Goal: Information Seeking & Learning: Learn about a topic

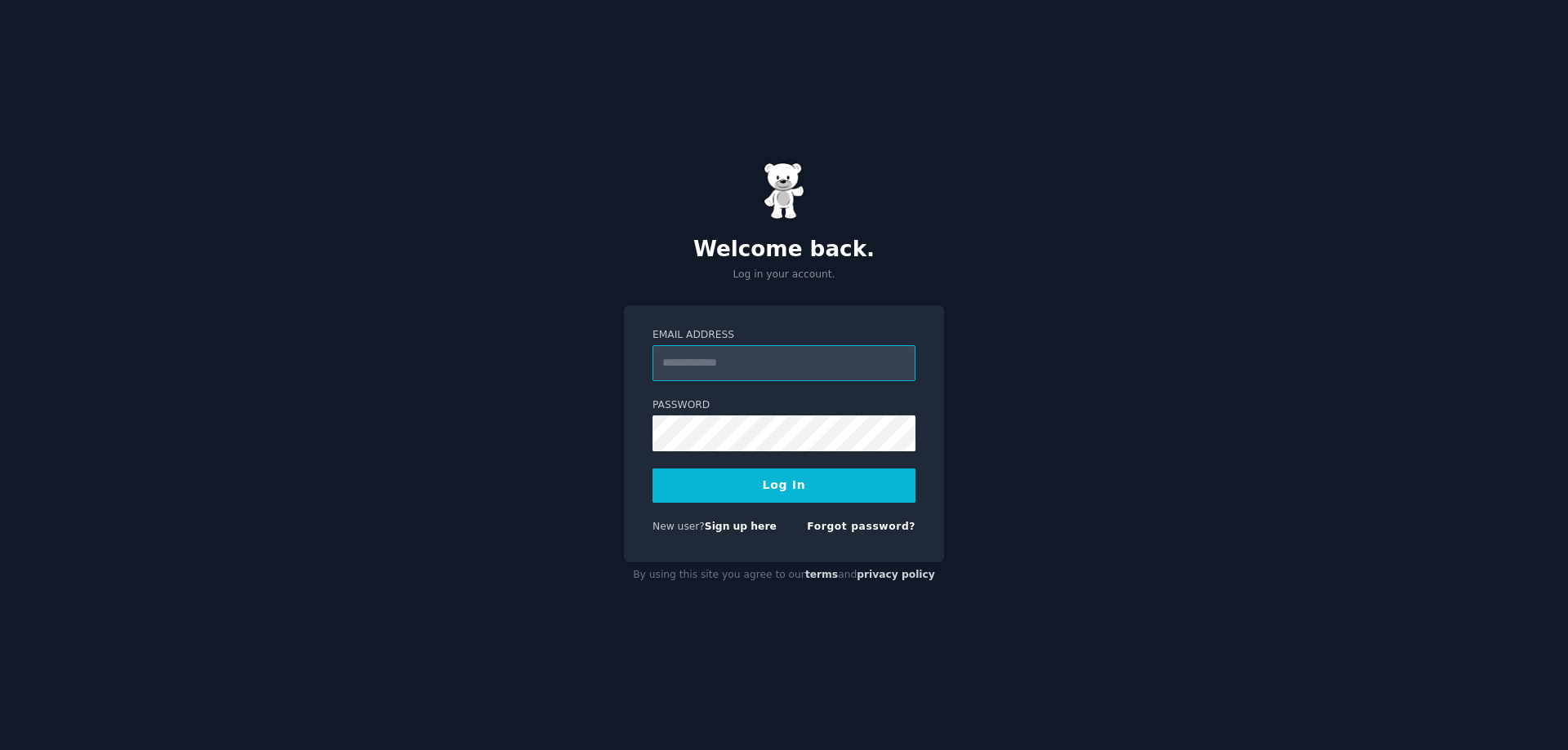
paste input "**********"
type input "**********"
click at [793, 499] on button "Log In" at bounding box center [784, 486] width 263 height 34
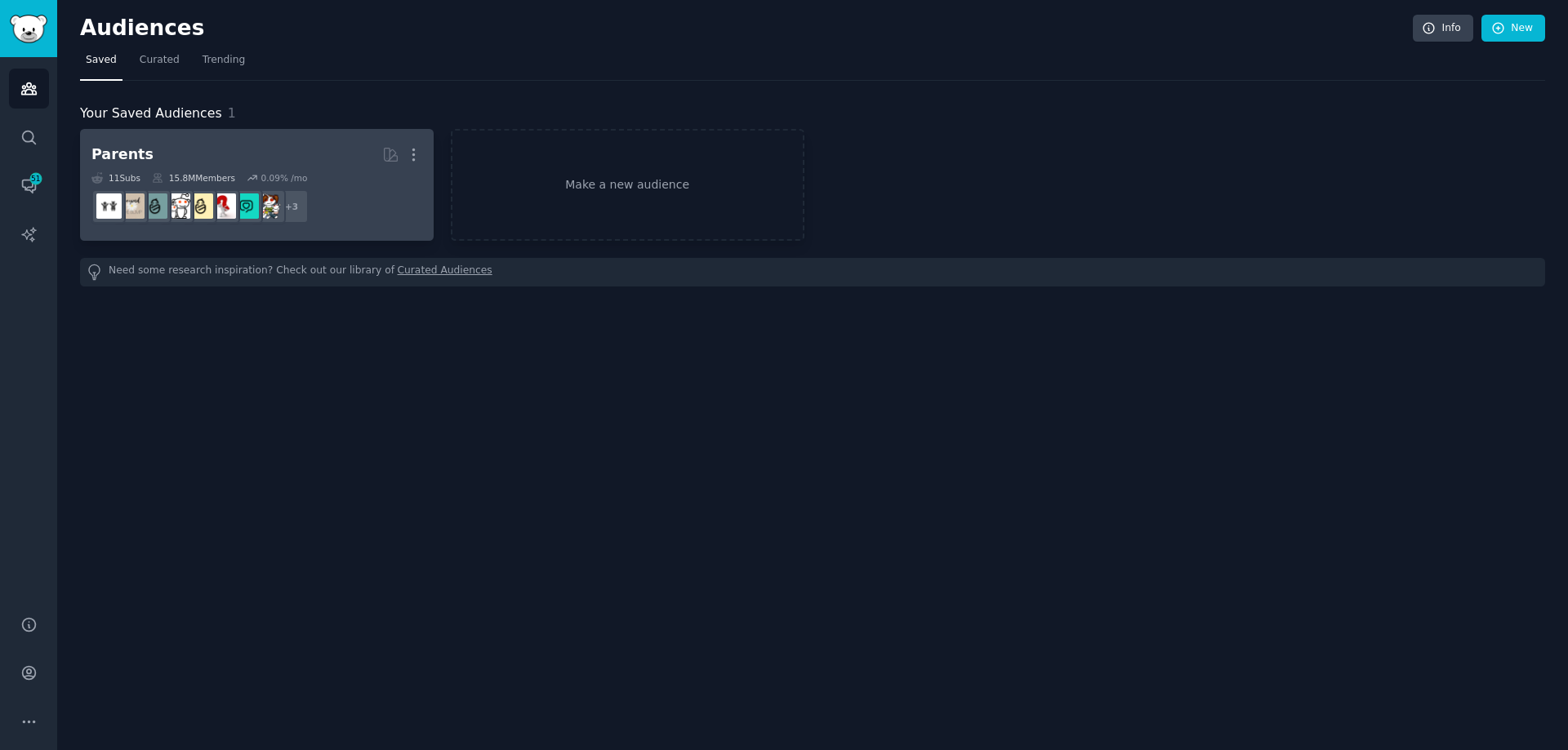
click at [133, 143] on h2 "Parents More" at bounding box center [257, 154] width 331 height 28
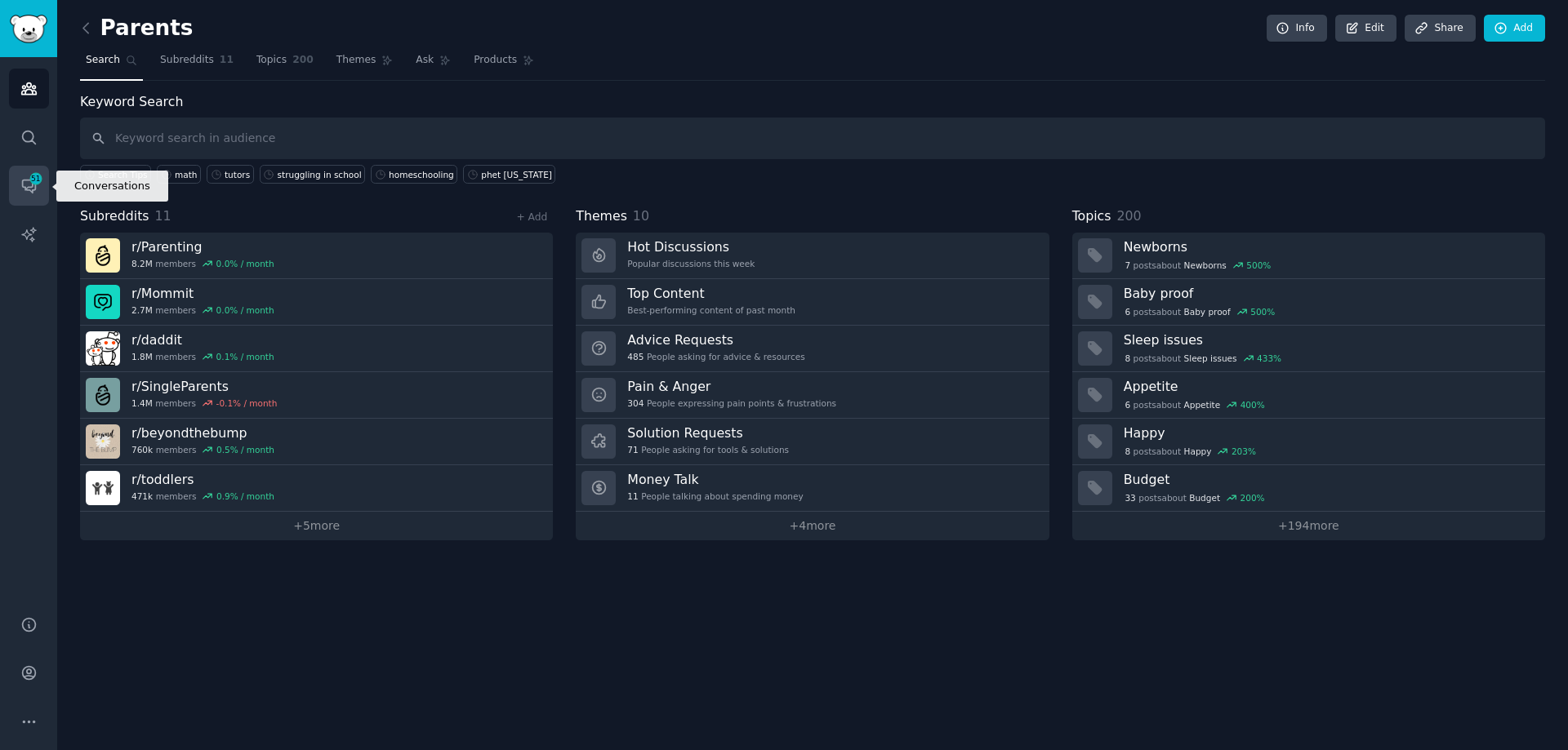
click at [33, 174] on span "51" at bounding box center [35, 178] width 15 height 11
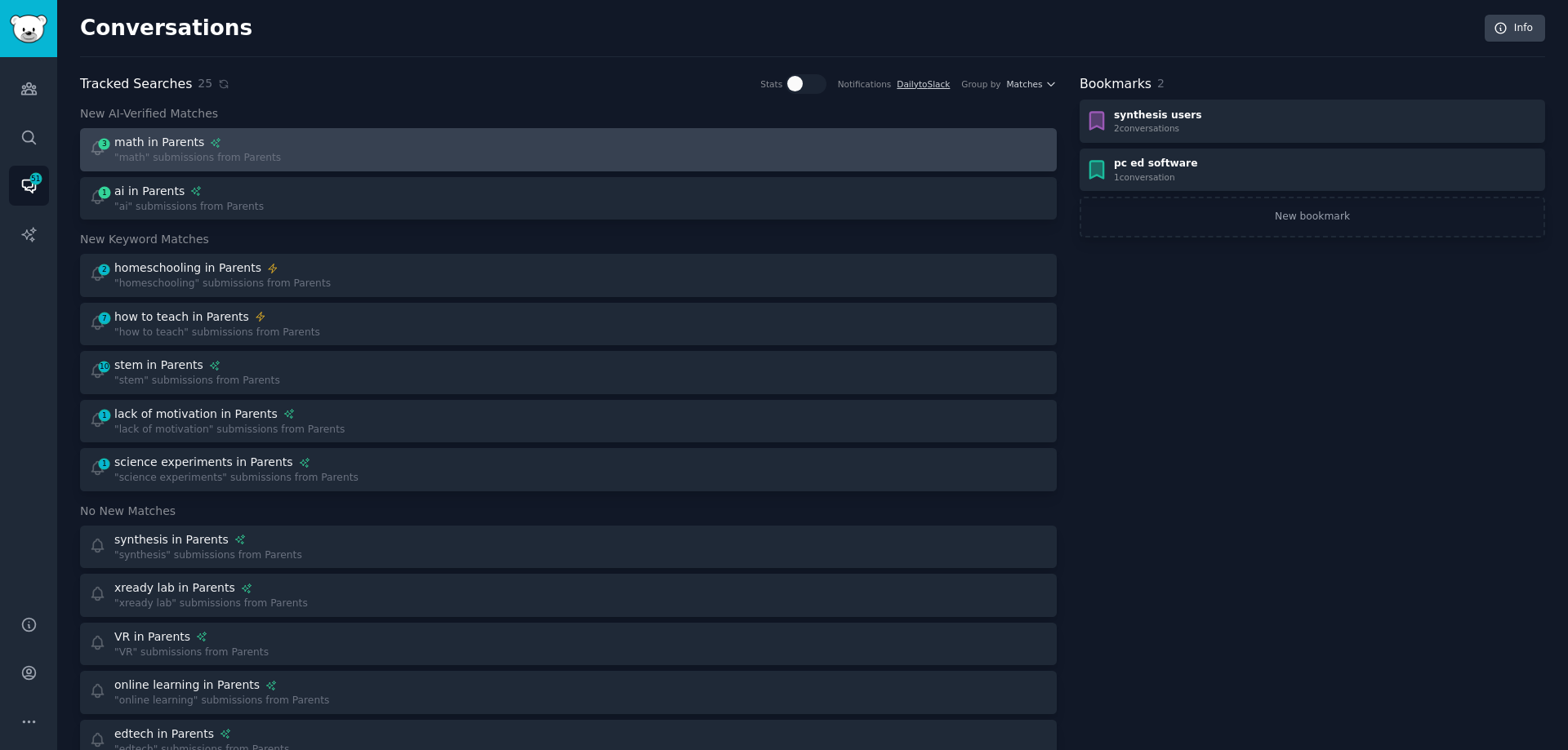
click at [354, 162] on div "3 math in Parents "math" submissions from Parents" at bounding box center [323, 150] width 469 height 32
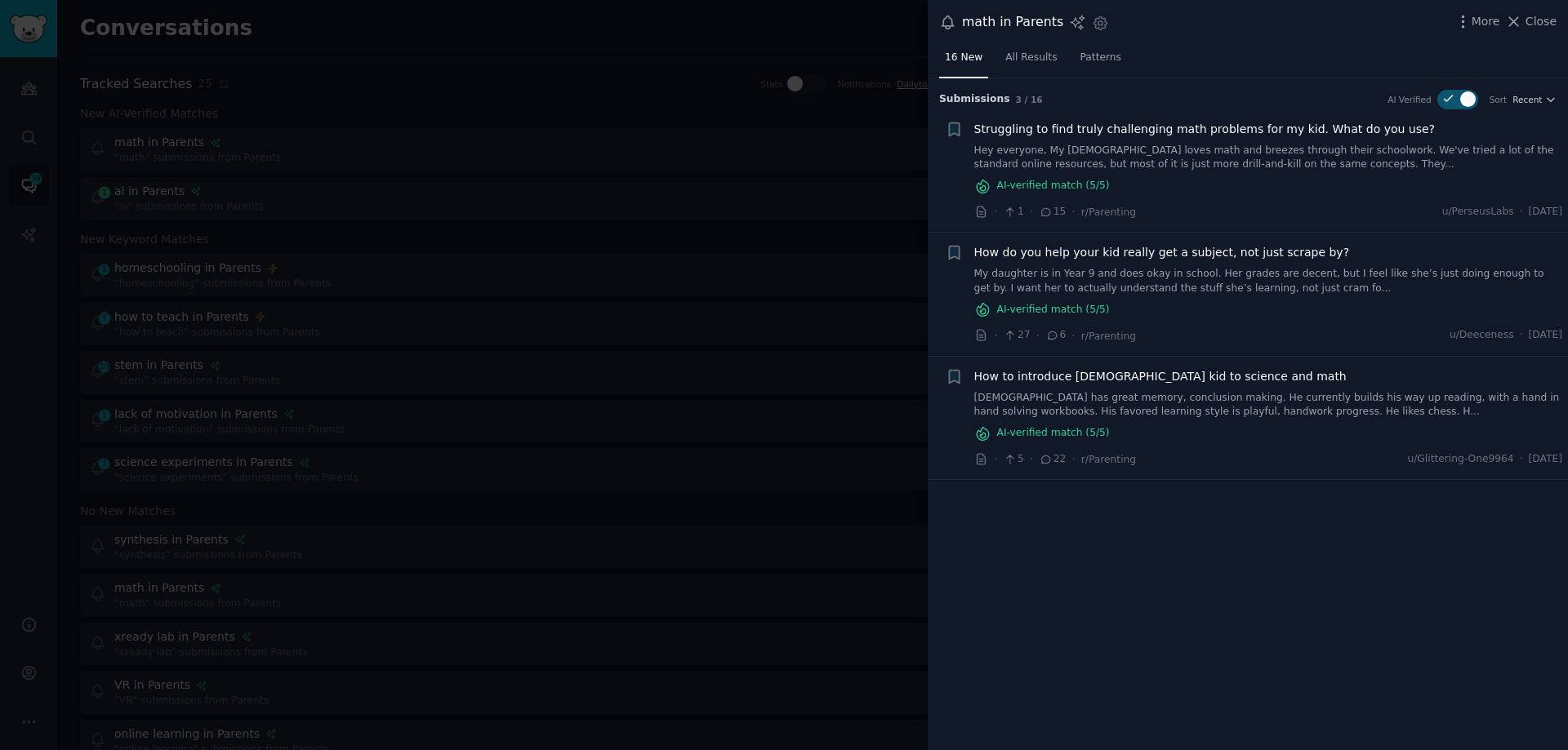
click at [559, 190] on div at bounding box center [784, 375] width 1568 height 750
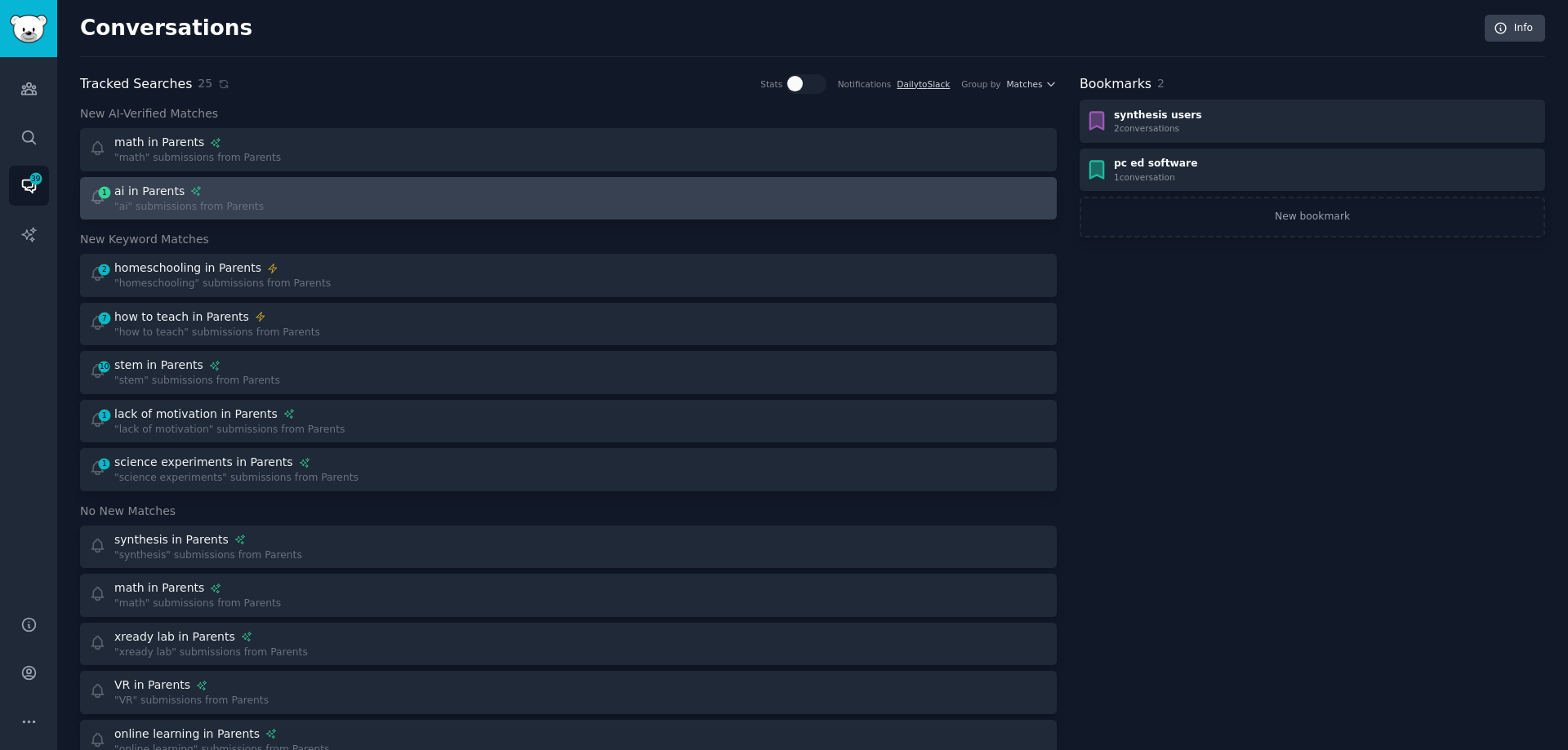
click at [423, 202] on div "1 ai in Parents "ai" submissions from Parents" at bounding box center [323, 198] width 469 height 32
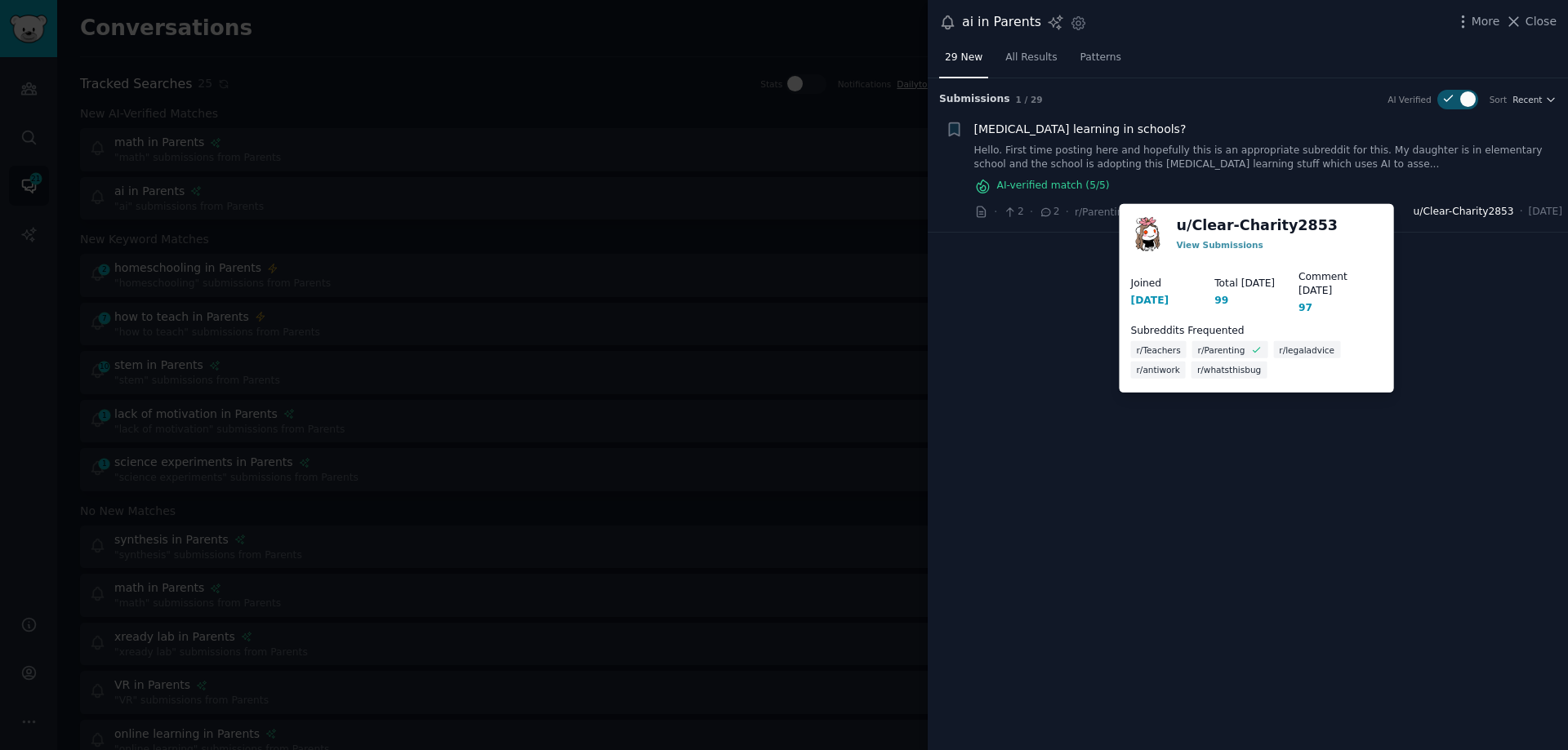
click at [1430, 216] on span "u/Clear-Charity2853" at bounding box center [1464, 212] width 100 height 15
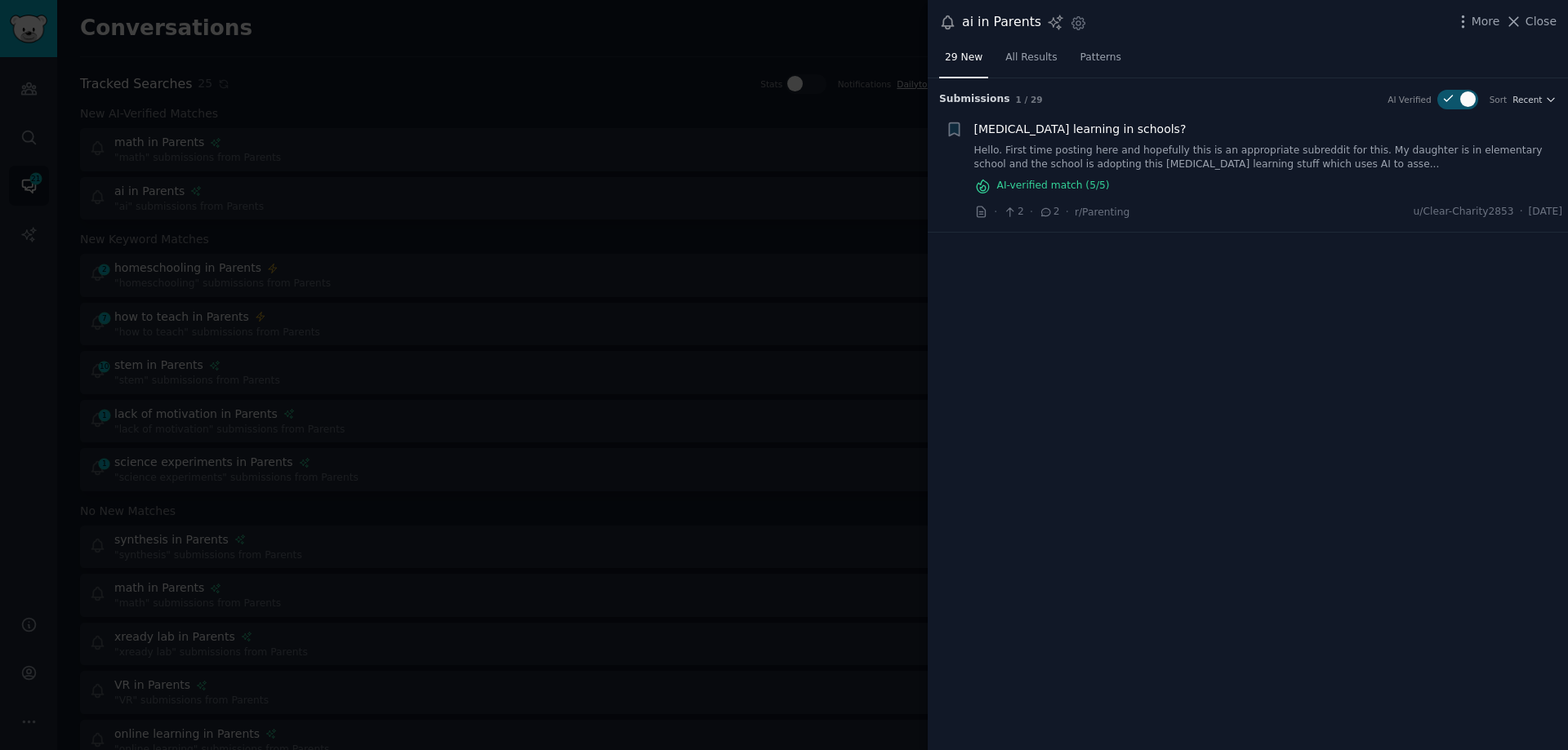
click at [1031, 128] on span "Amira learning in schools?" at bounding box center [1080, 129] width 212 height 17
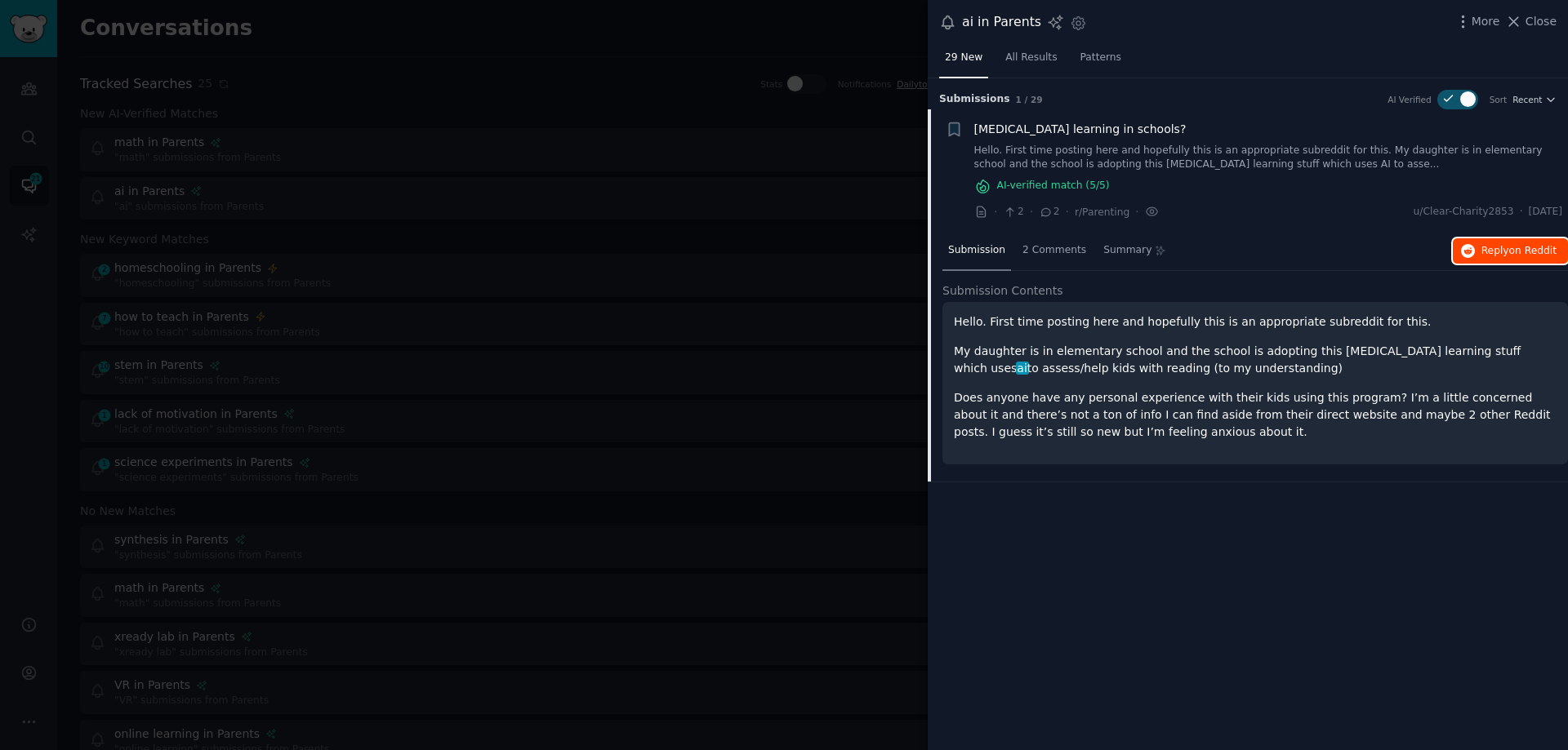
click at [1486, 256] on span "Reply on Reddit" at bounding box center [1519, 251] width 75 height 15
click at [638, 159] on div at bounding box center [784, 375] width 1568 height 750
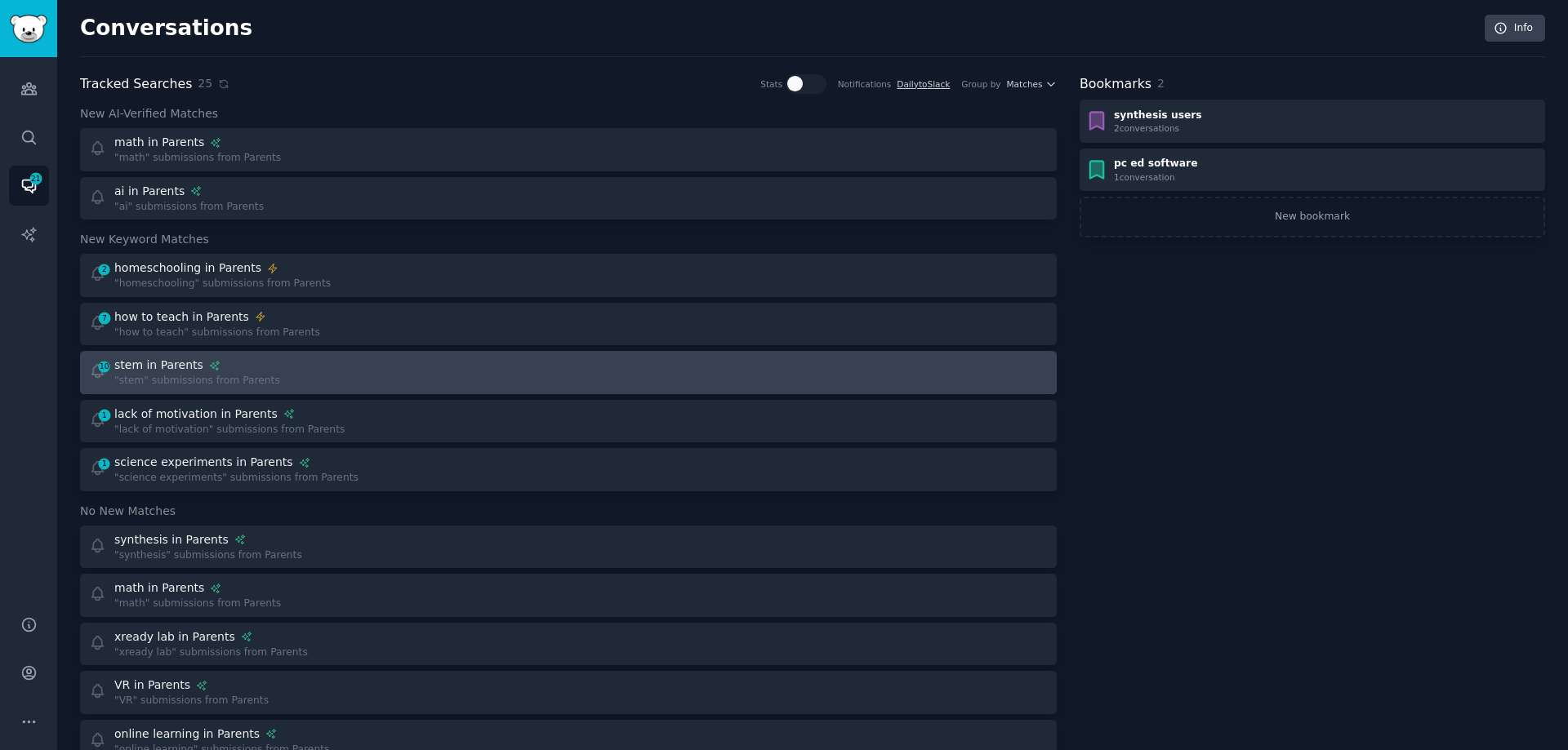
click at [338, 375] on div "10 stem in Parents "stem" submissions from Parents" at bounding box center [323, 372] width 469 height 32
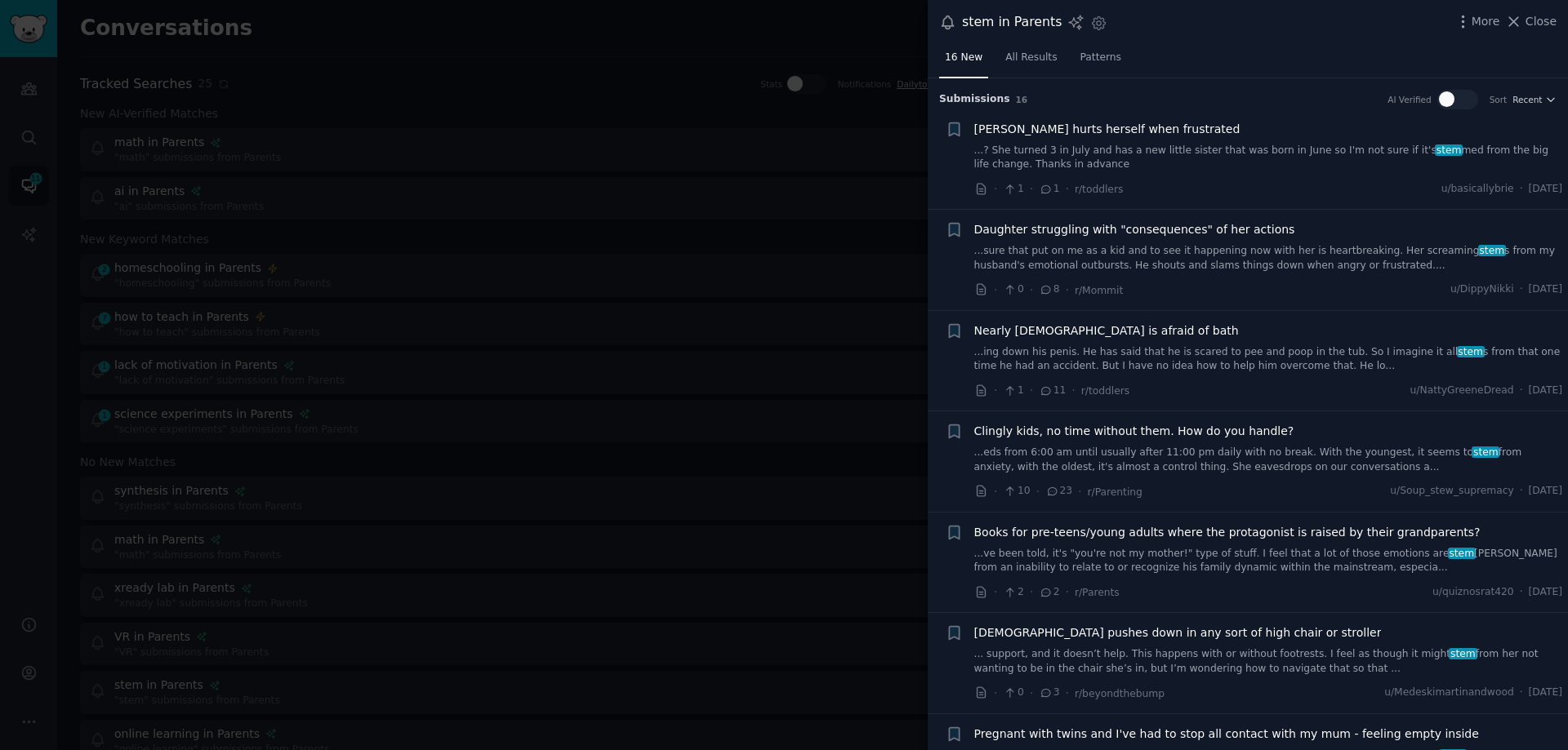
click at [1057, 129] on span "Toddler hurts herself when frustrated" at bounding box center [1107, 129] width 266 height 17
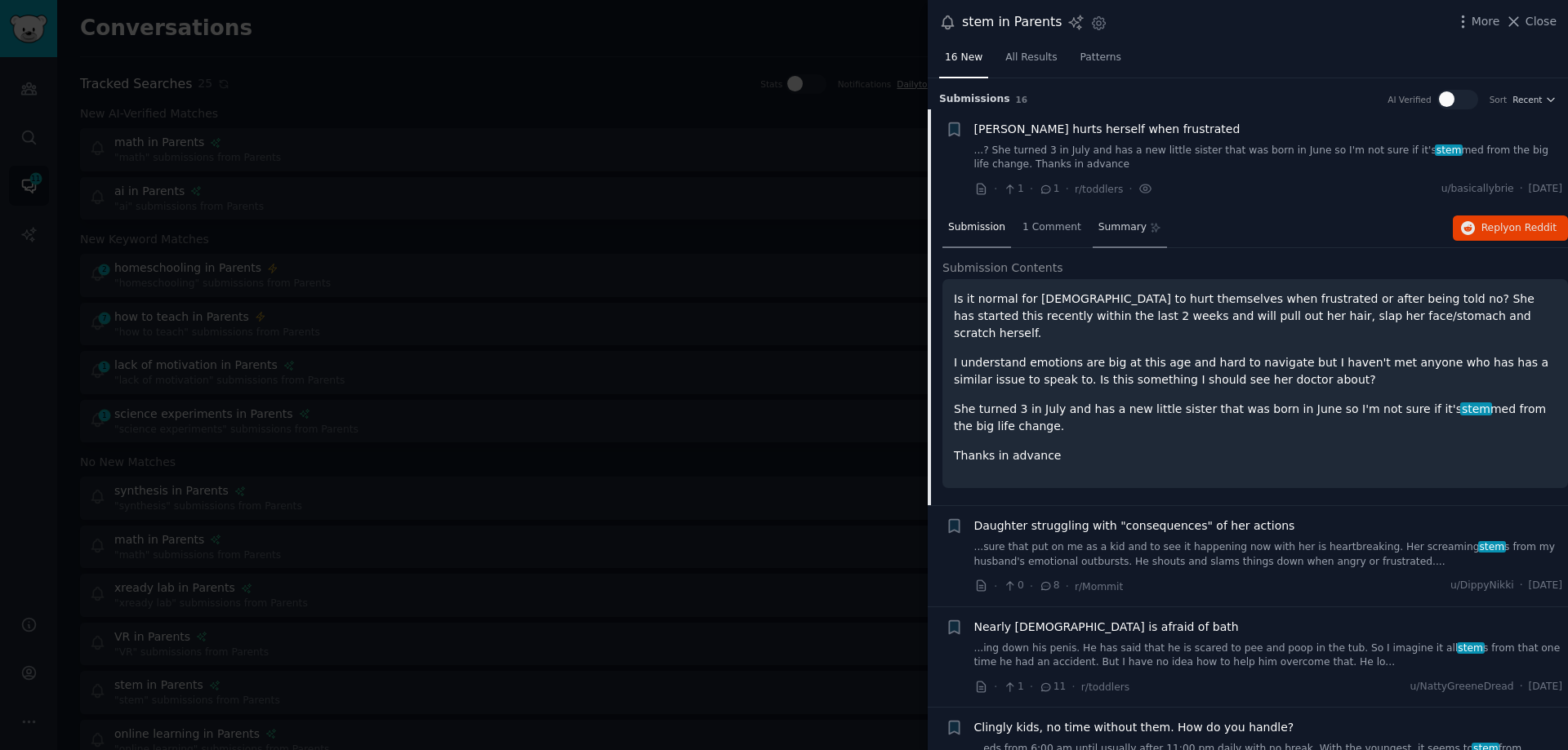
scroll to position [31, 0]
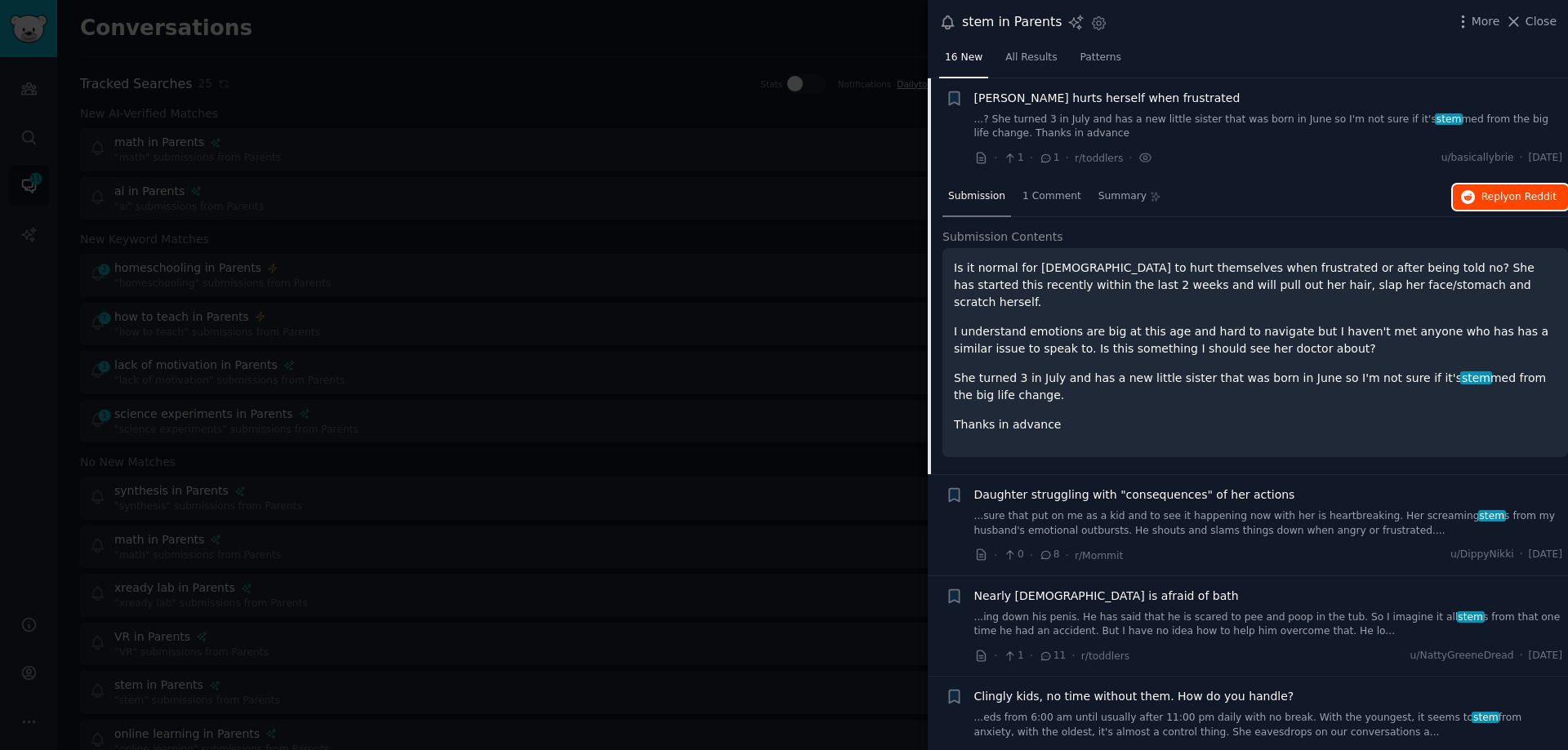
click at [1530, 191] on span "on Reddit" at bounding box center [1532, 196] width 47 height 11
click at [1216, 510] on link "...sure that put on me as a kid and to see it happening now with her is heartbr…" at bounding box center [1269, 523] width 589 height 28
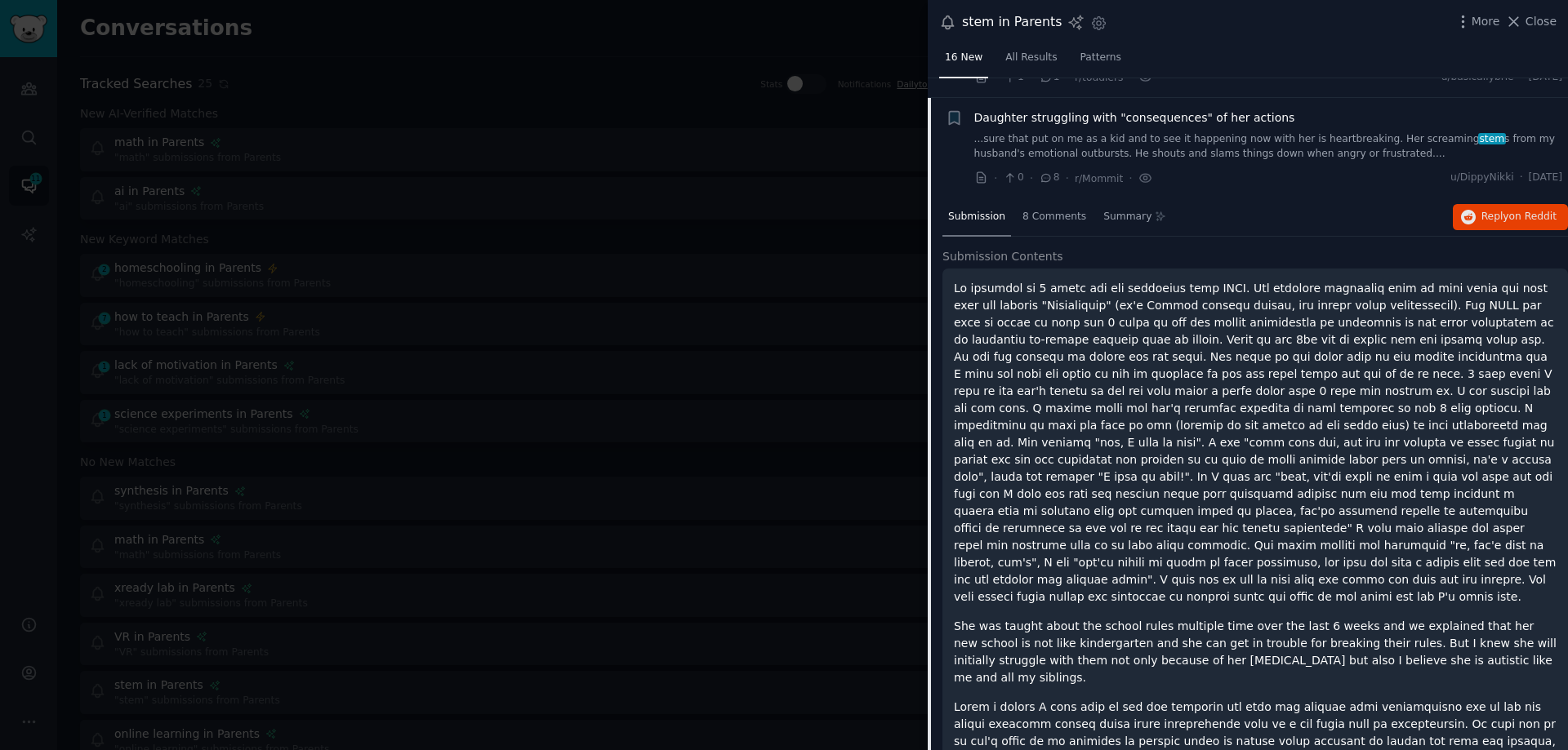
scroll to position [133, 0]
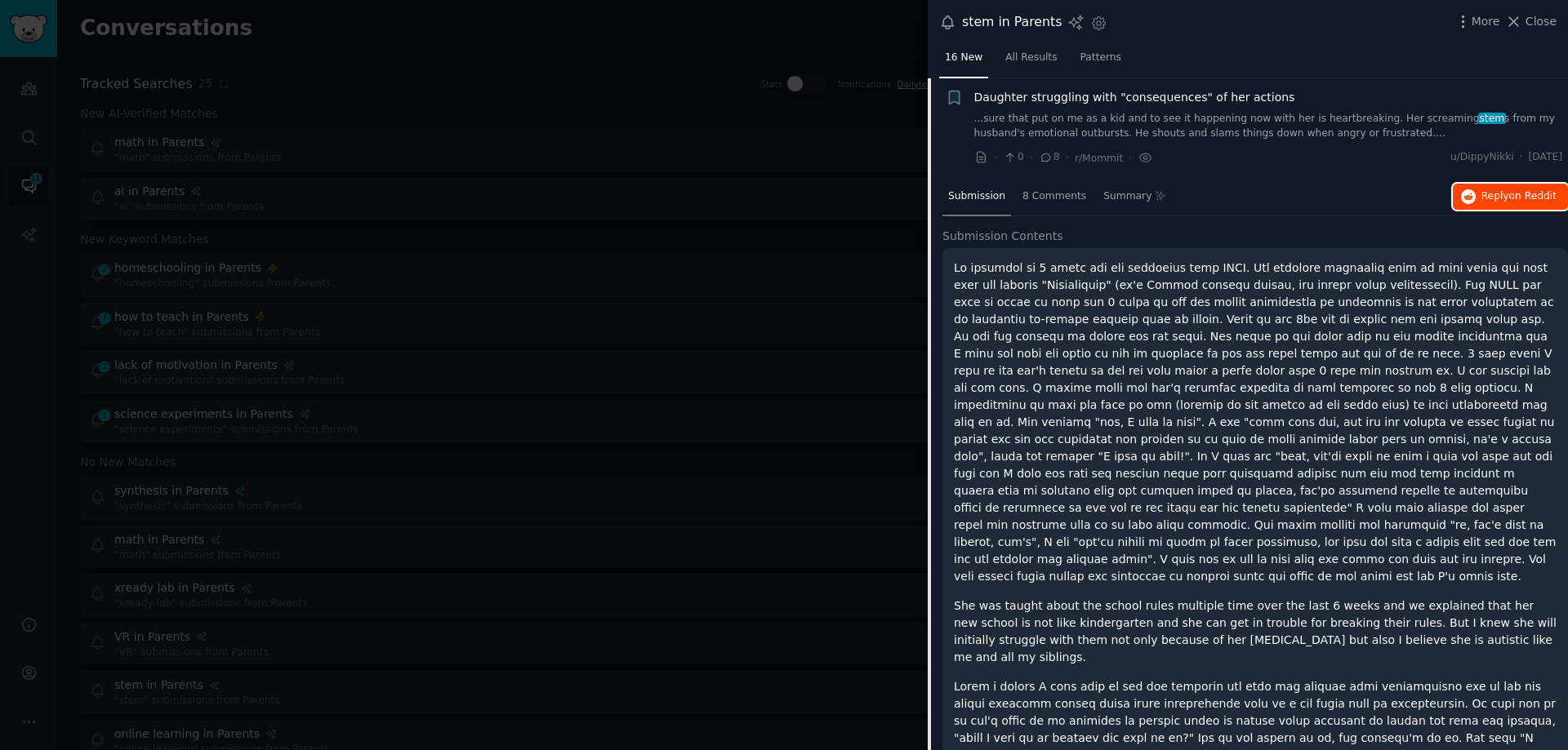
click at [1507, 204] on button "Reply on Reddit" at bounding box center [1510, 197] width 115 height 27
click at [803, 348] on div at bounding box center [784, 375] width 1568 height 750
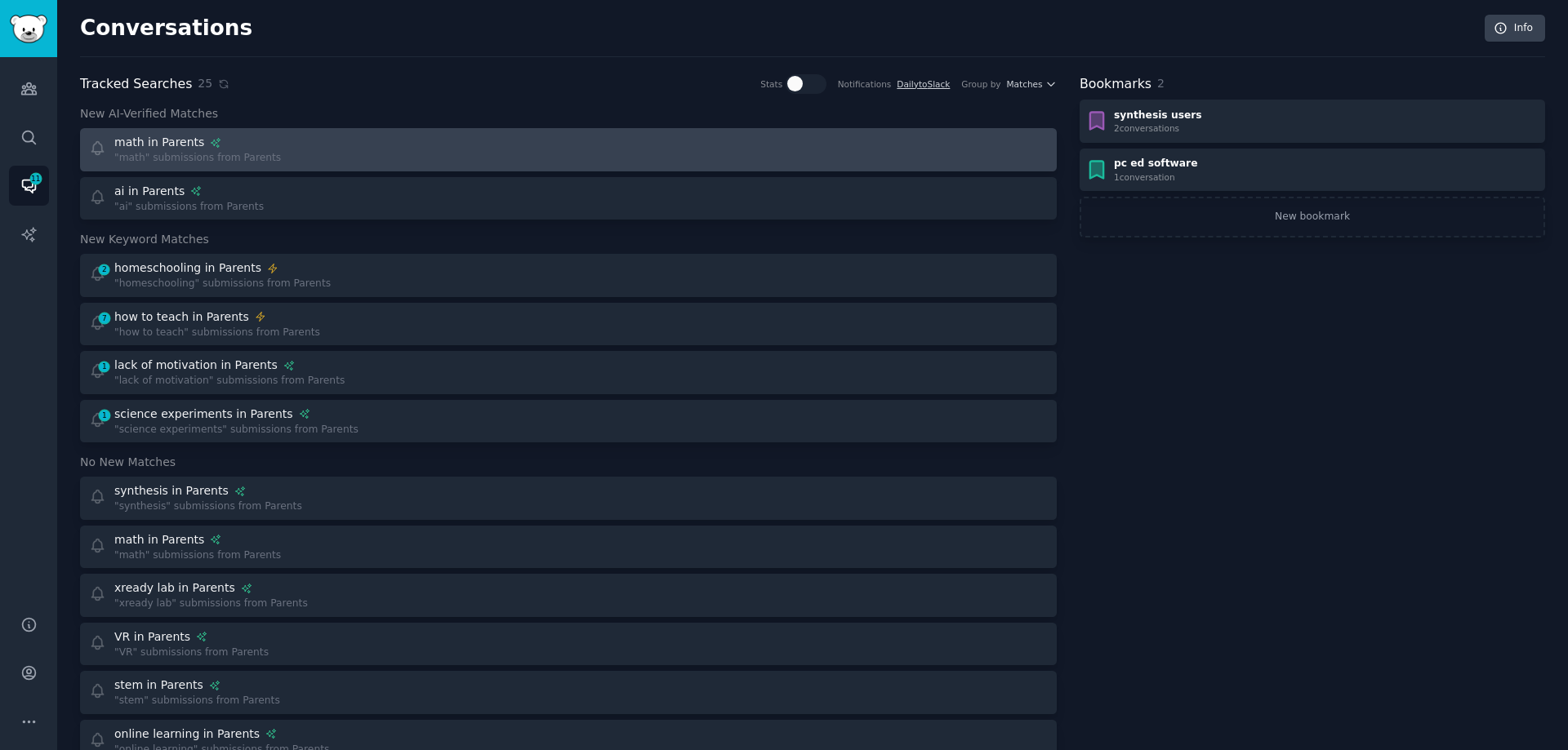
click at [317, 144] on div "math in Parents "math" submissions from Parents" at bounding box center [323, 150] width 469 height 32
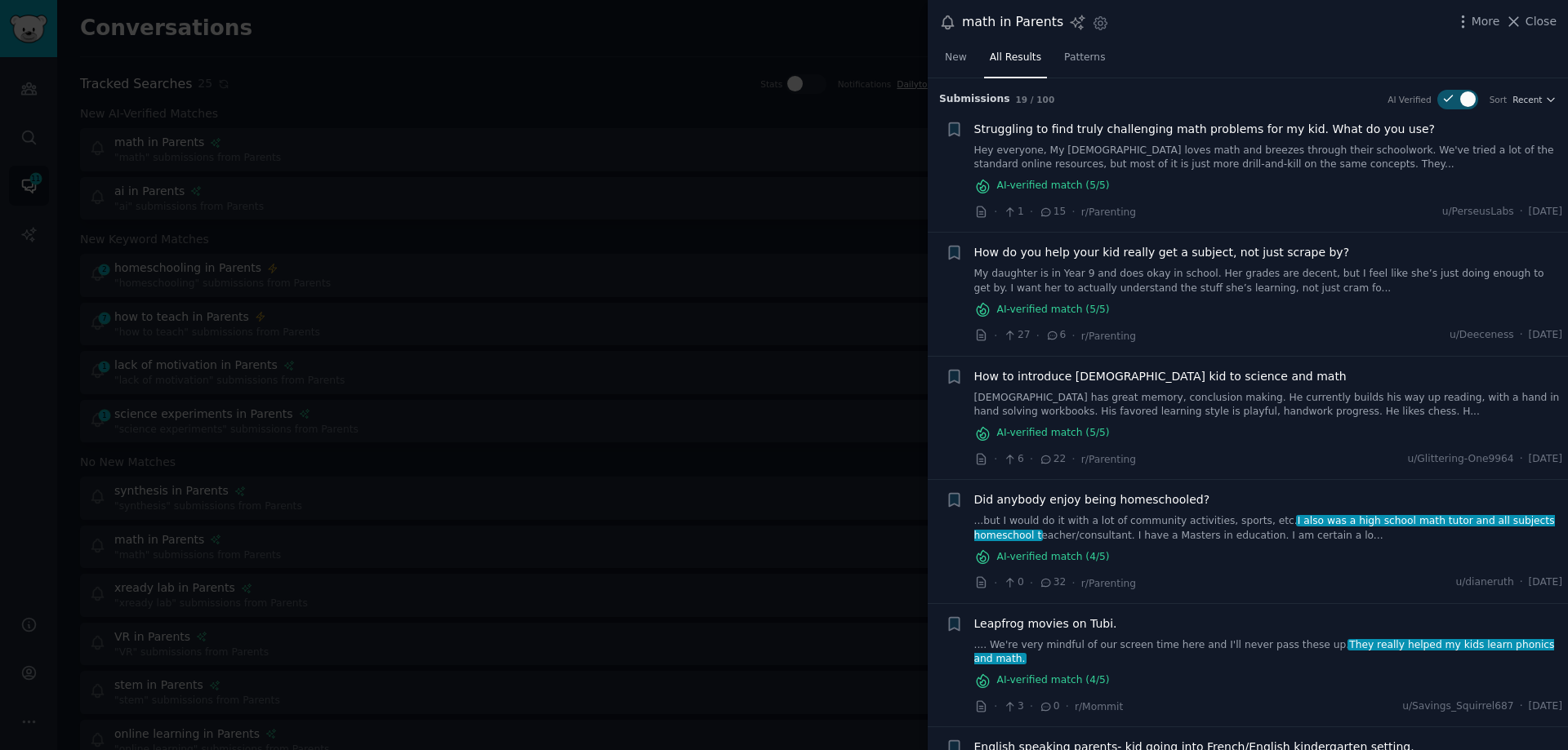
click at [1066, 146] on link "Hey everyone, My 12-year-old loves math and breezes through their schoolwork. W…" at bounding box center [1269, 157] width 589 height 28
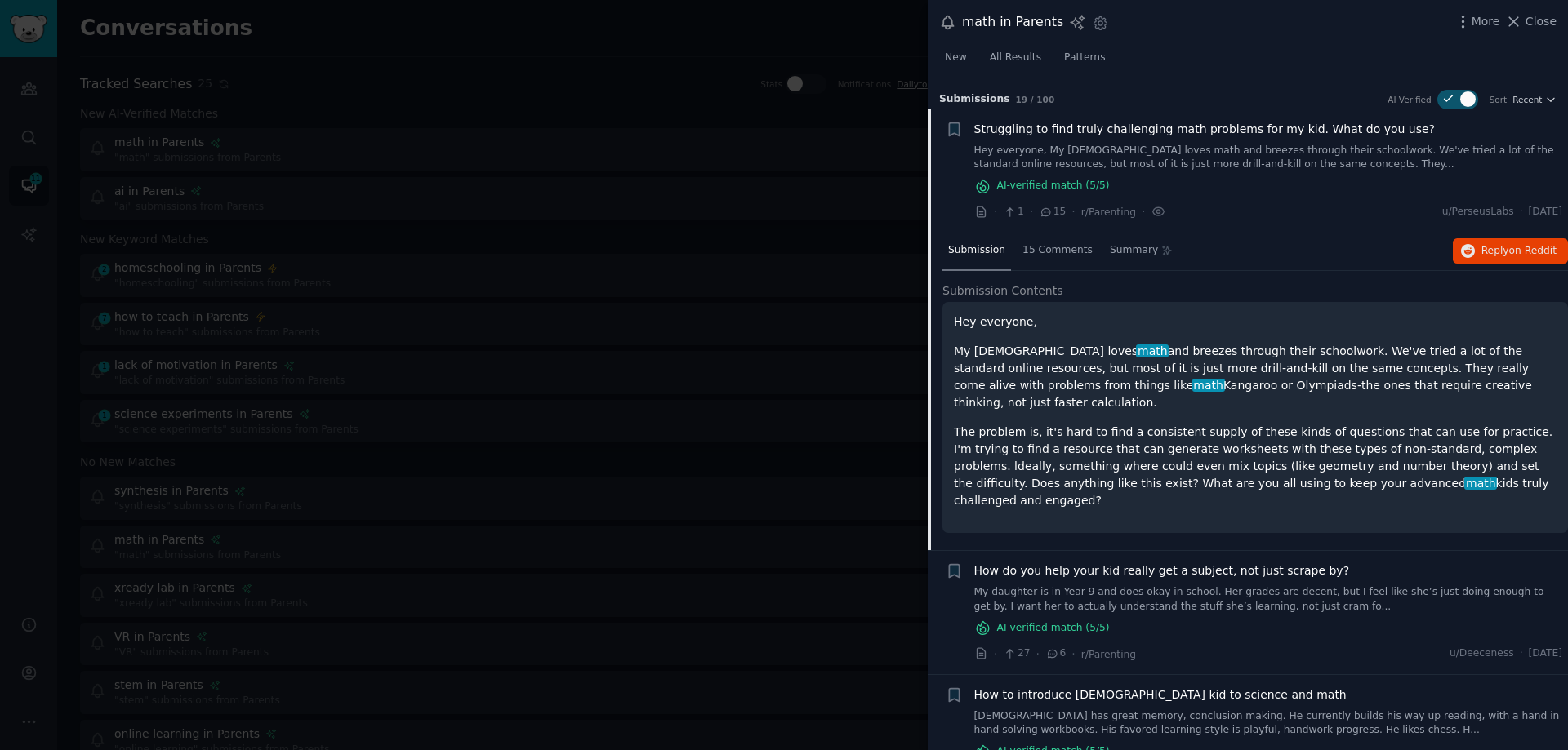
scroll to position [31, 0]
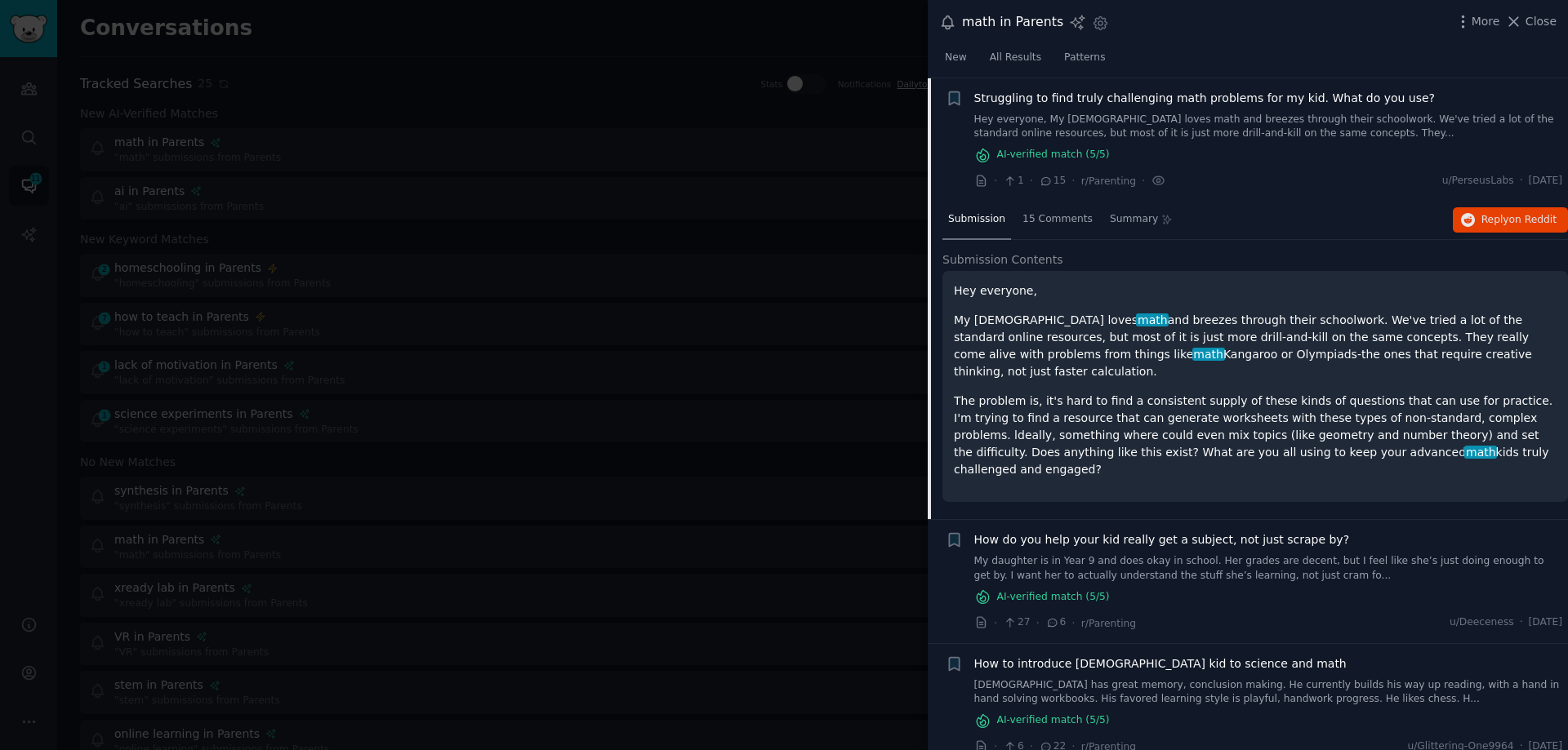
click at [463, 207] on div at bounding box center [784, 375] width 1568 height 750
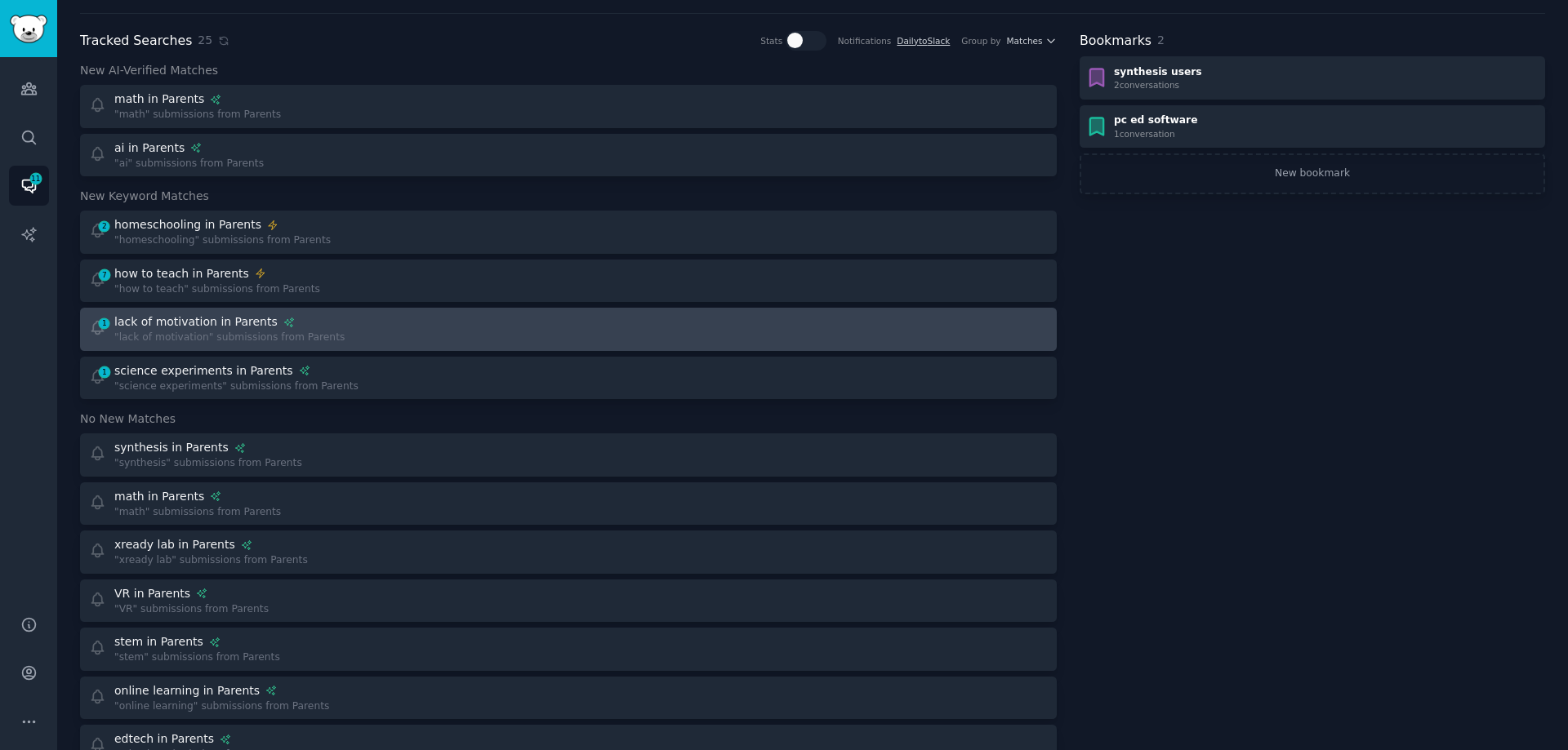
scroll to position [163, 0]
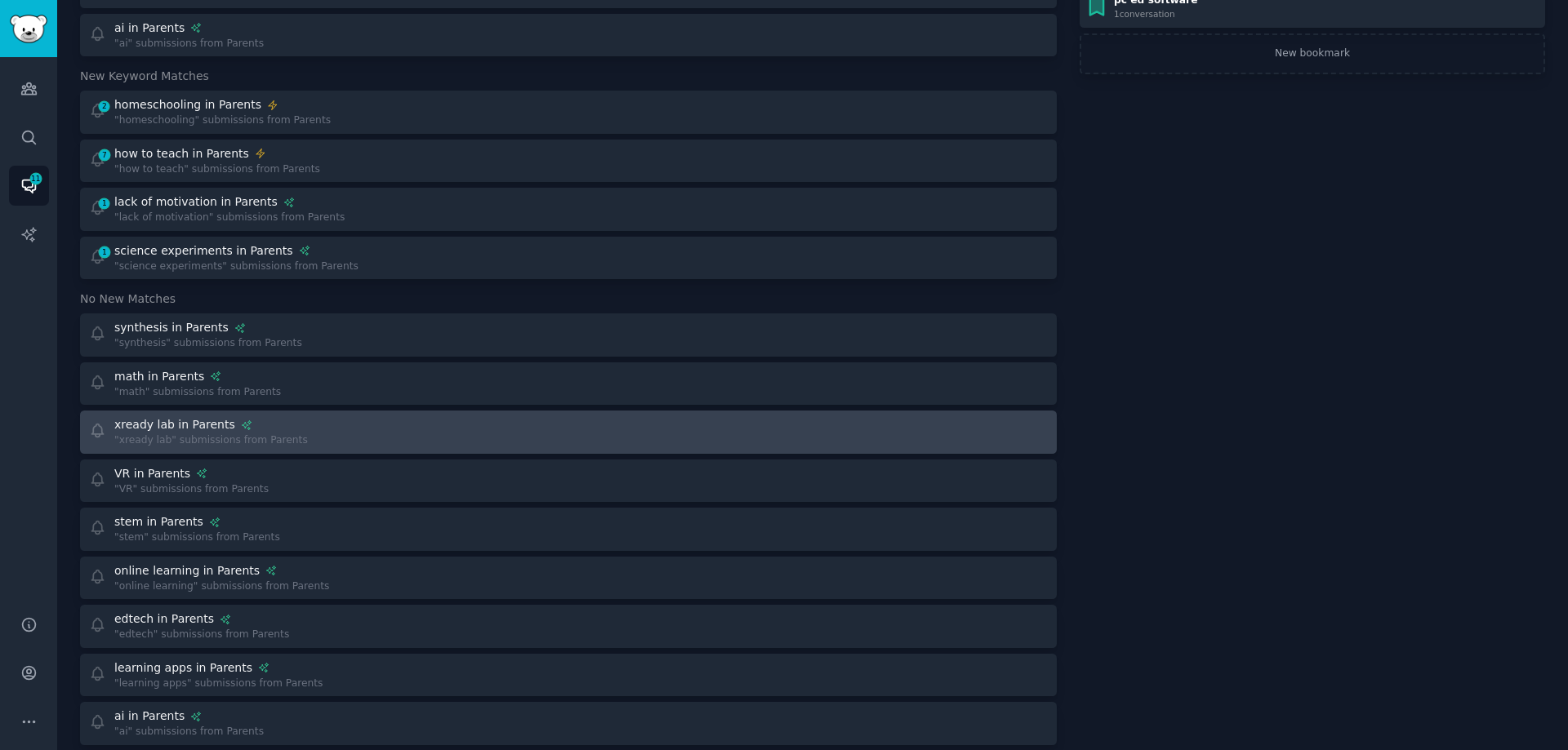
click at [341, 427] on div "xready lab in Parents "xready lab" submissions from Parents" at bounding box center [323, 432] width 469 height 32
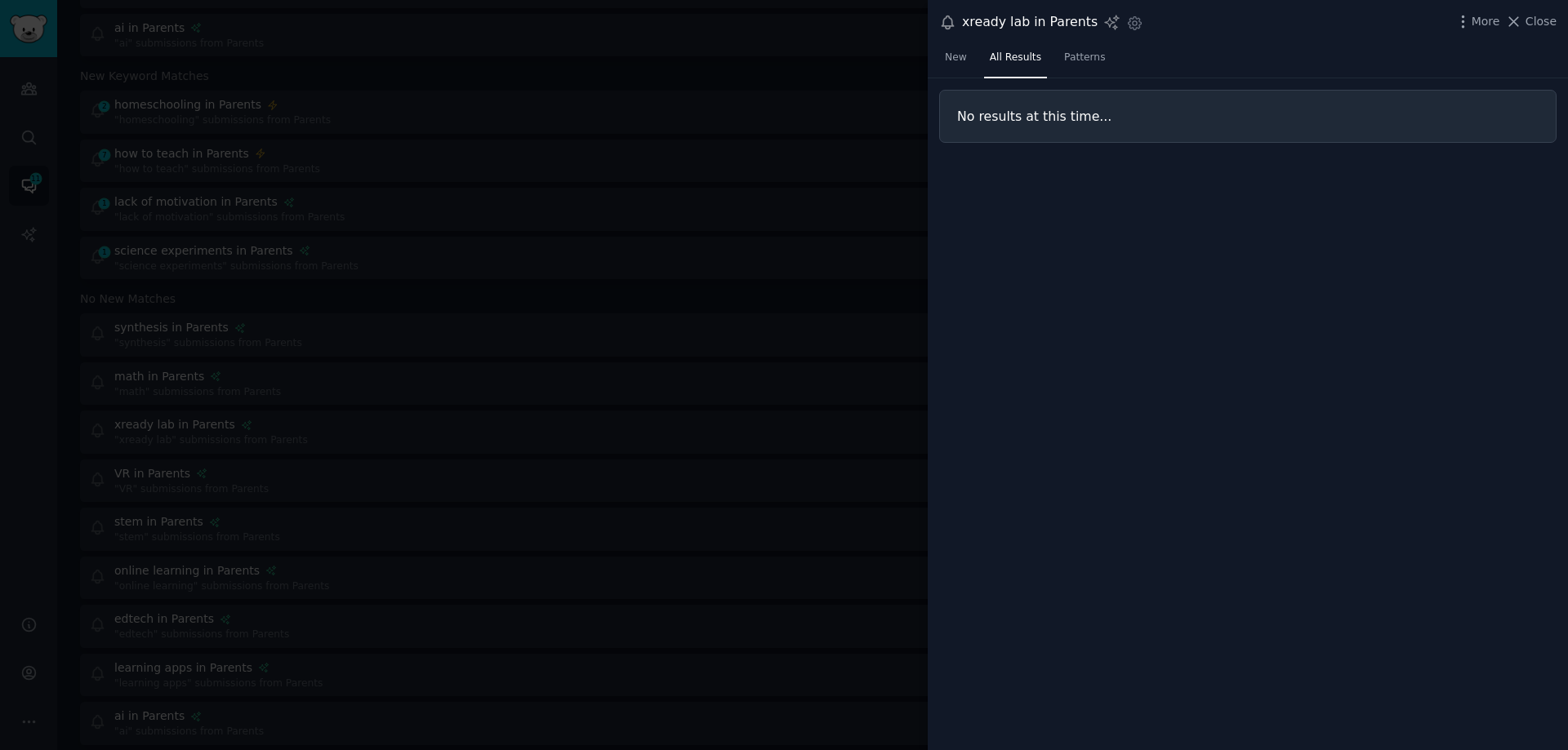
click at [308, 424] on div at bounding box center [784, 375] width 1568 height 750
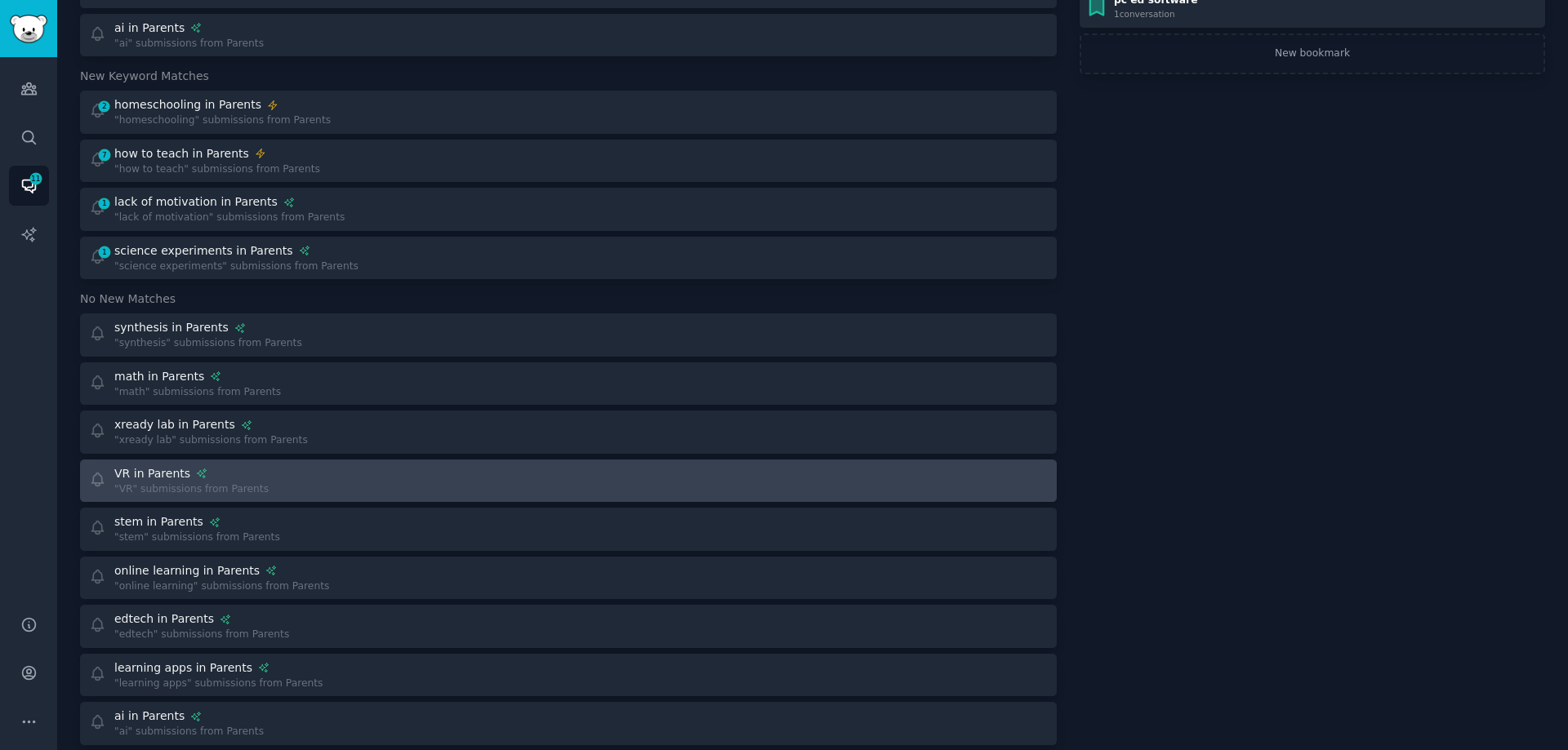
click at [282, 472] on div "VR in Parents "VR" submissions from Parents" at bounding box center [323, 481] width 469 height 32
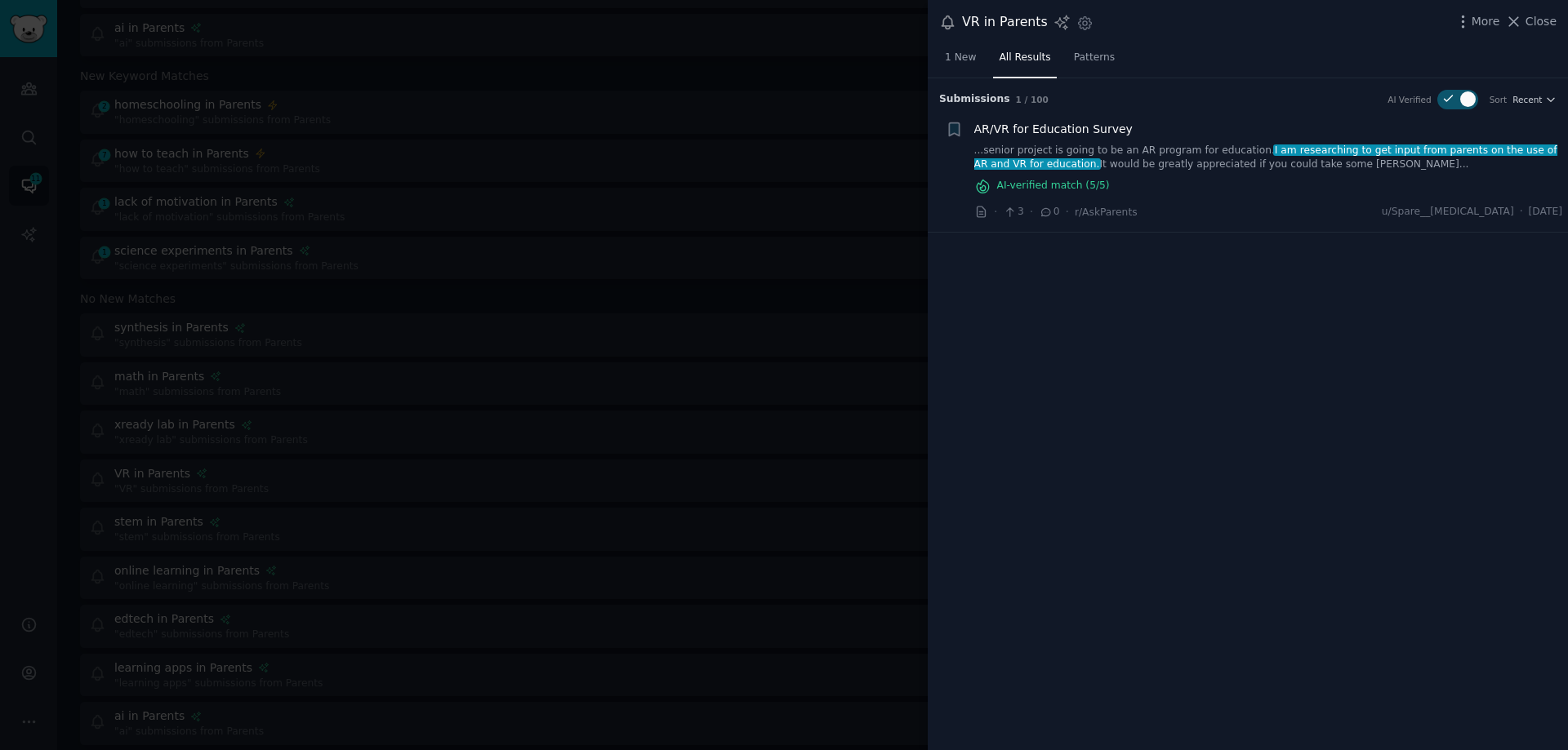
click at [586, 257] on div at bounding box center [784, 375] width 1568 height 750
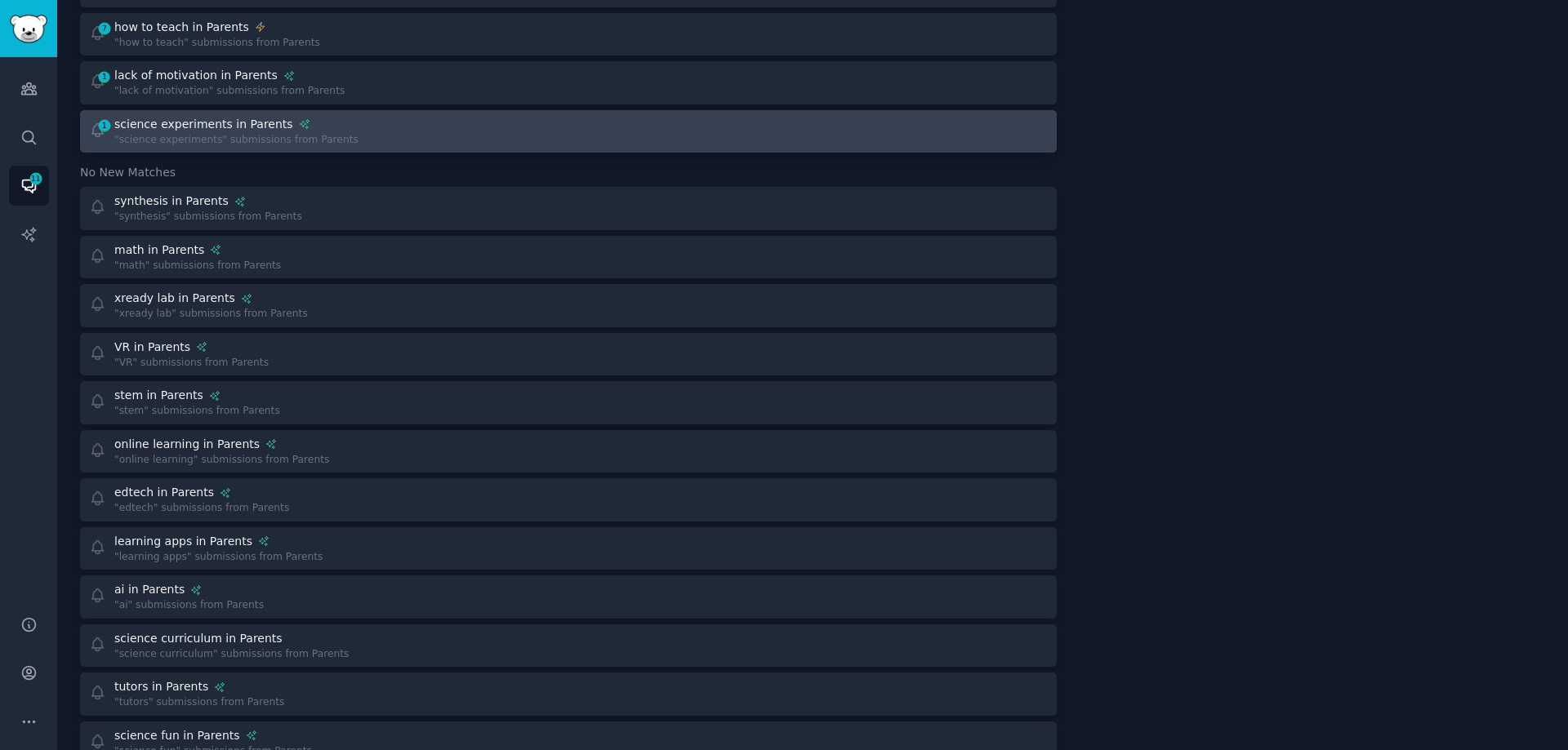
scroll to position [327, 0]
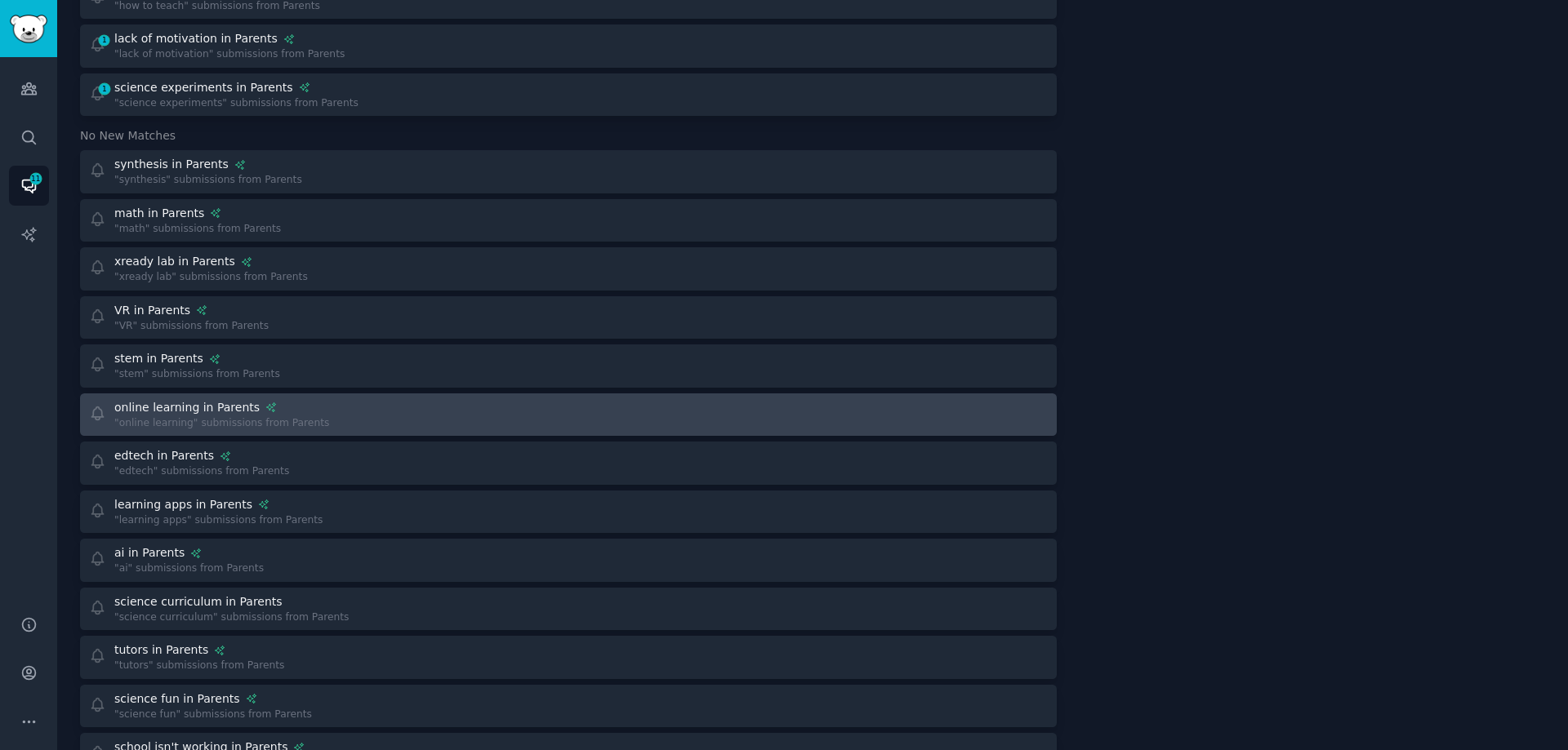
click at [381, 422] on div "online learning in Parents "online learning" submissions from Parents" at bounding box center [323, 415] width 469 height 32
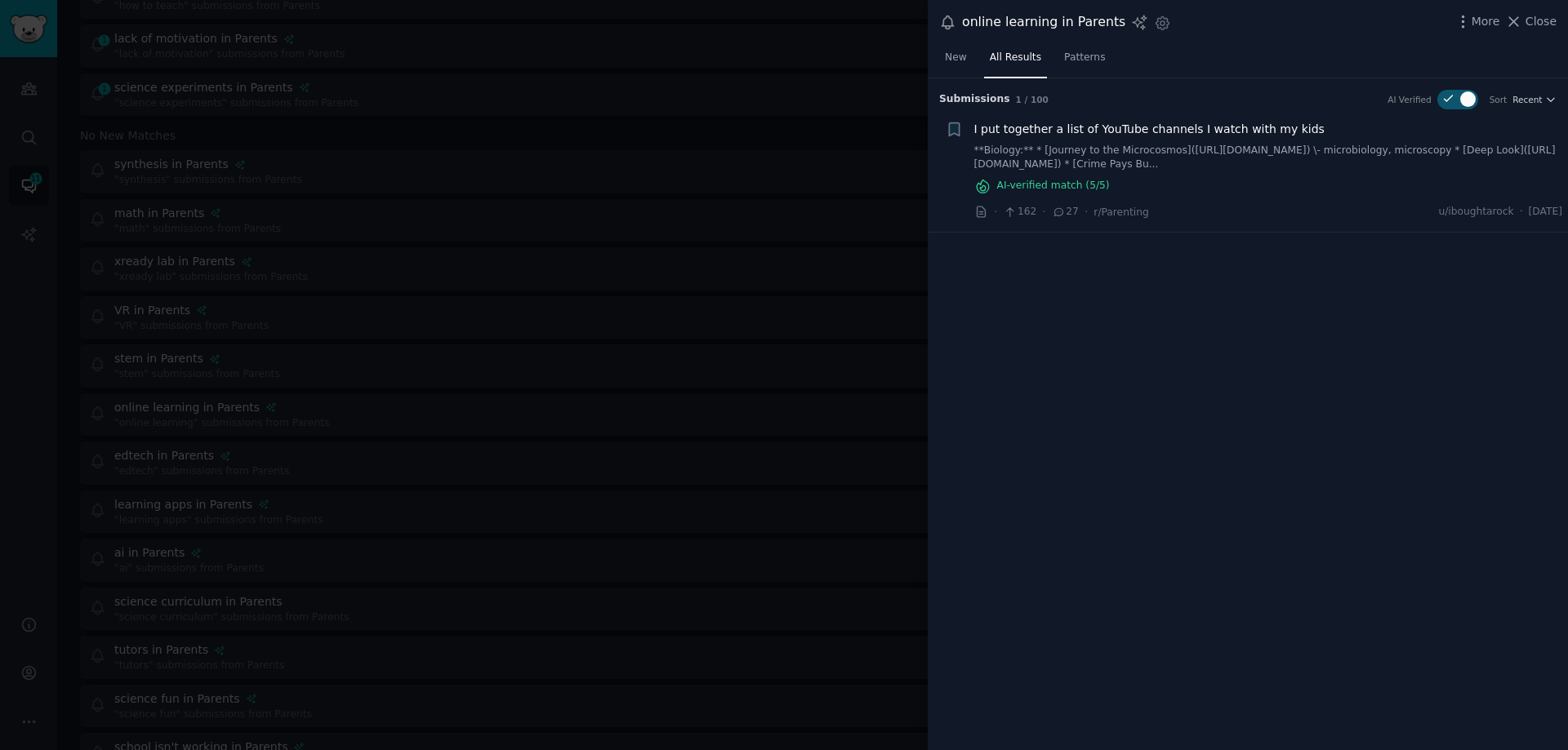
click at [450, 471] on div at bounding box center [784, 375] width 1568 height 750
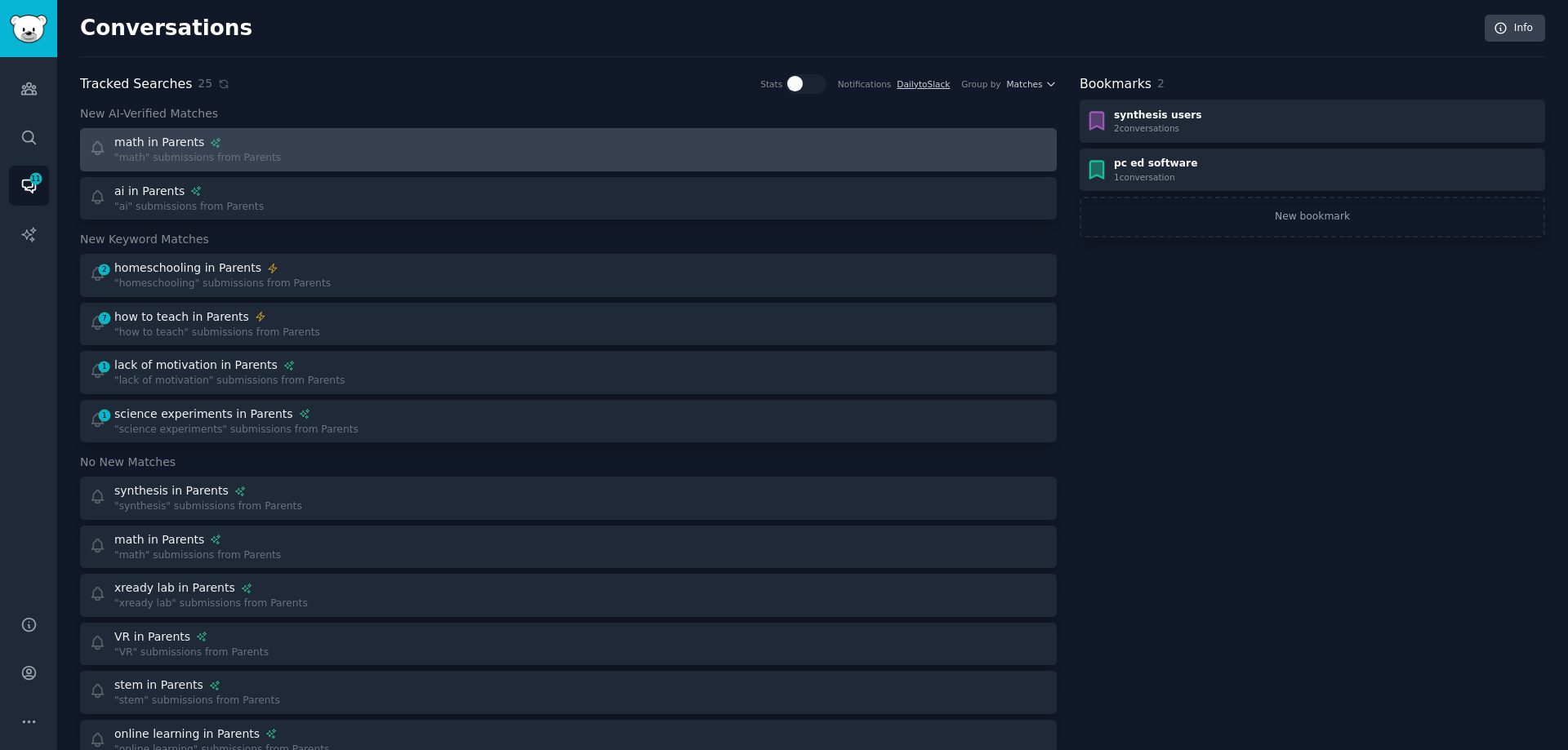
click at [352, 167] on link "math in Parents "math" submissions from Parents" at bounding box center [569, 150] width 977 height 44
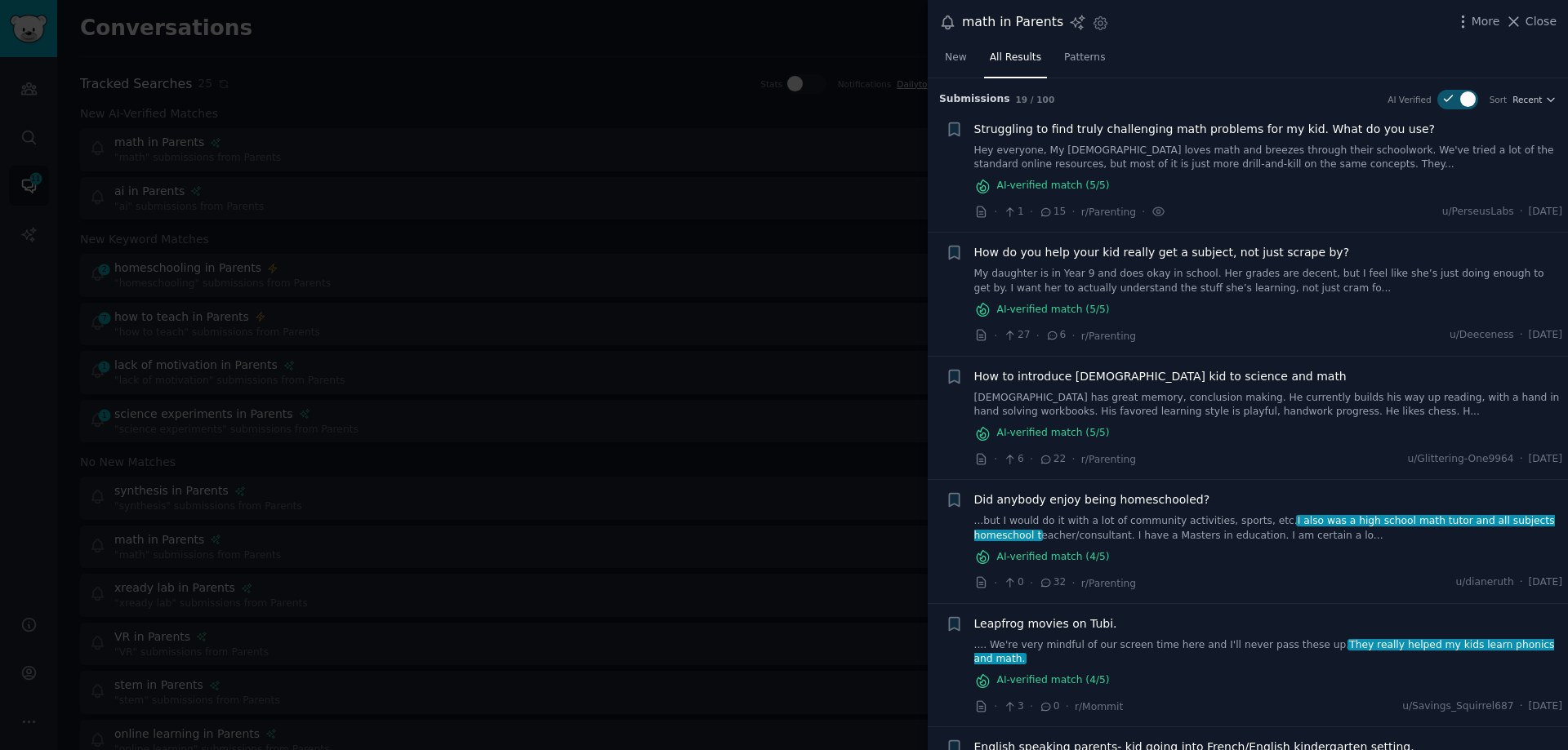
click at [426, 280] on div at bounding box center [784, 375] width 1568 height 750
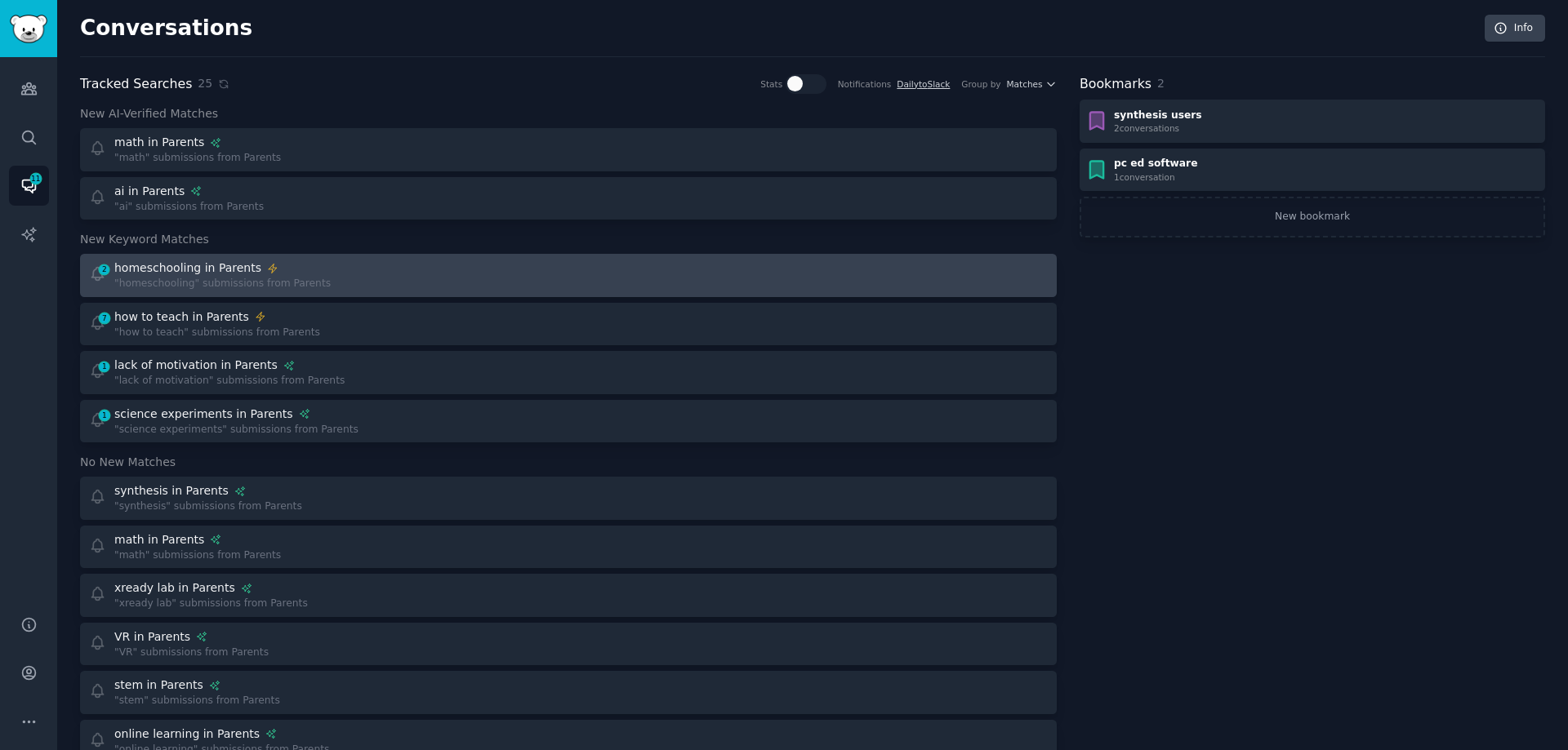
click at [348, 275] on div "2 homeschooling in Parents "homeschooling" submissions from Parents" at bounding box center [323, 275] width 469 height 32
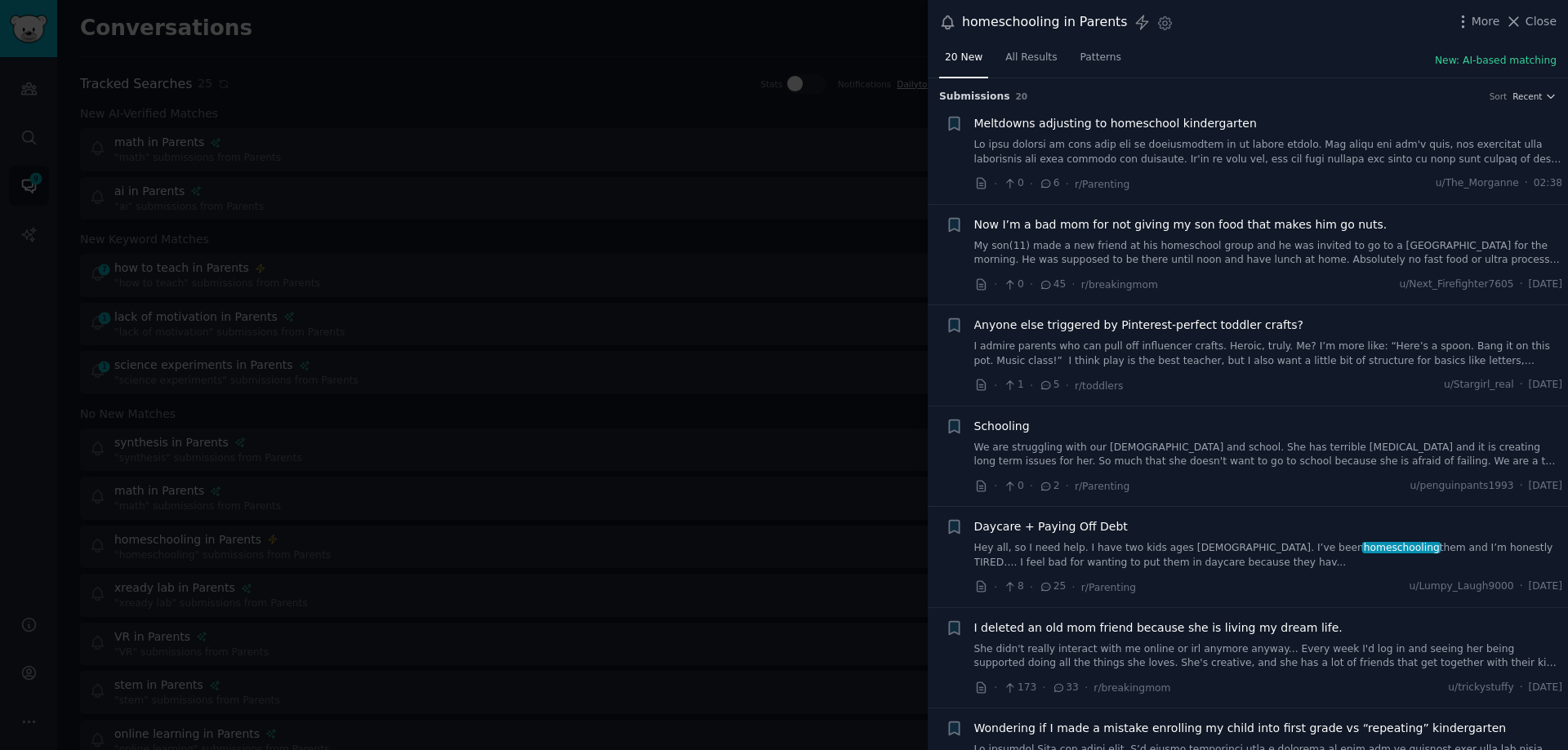
click at [1000, 25] on div "homeschooling in Parents" at bounding box center [1045, 22] width 166 height 21
copy div "homeschooling"
click at [1234, 162] on link at bounding box center [1269, 151] width 589 height 28
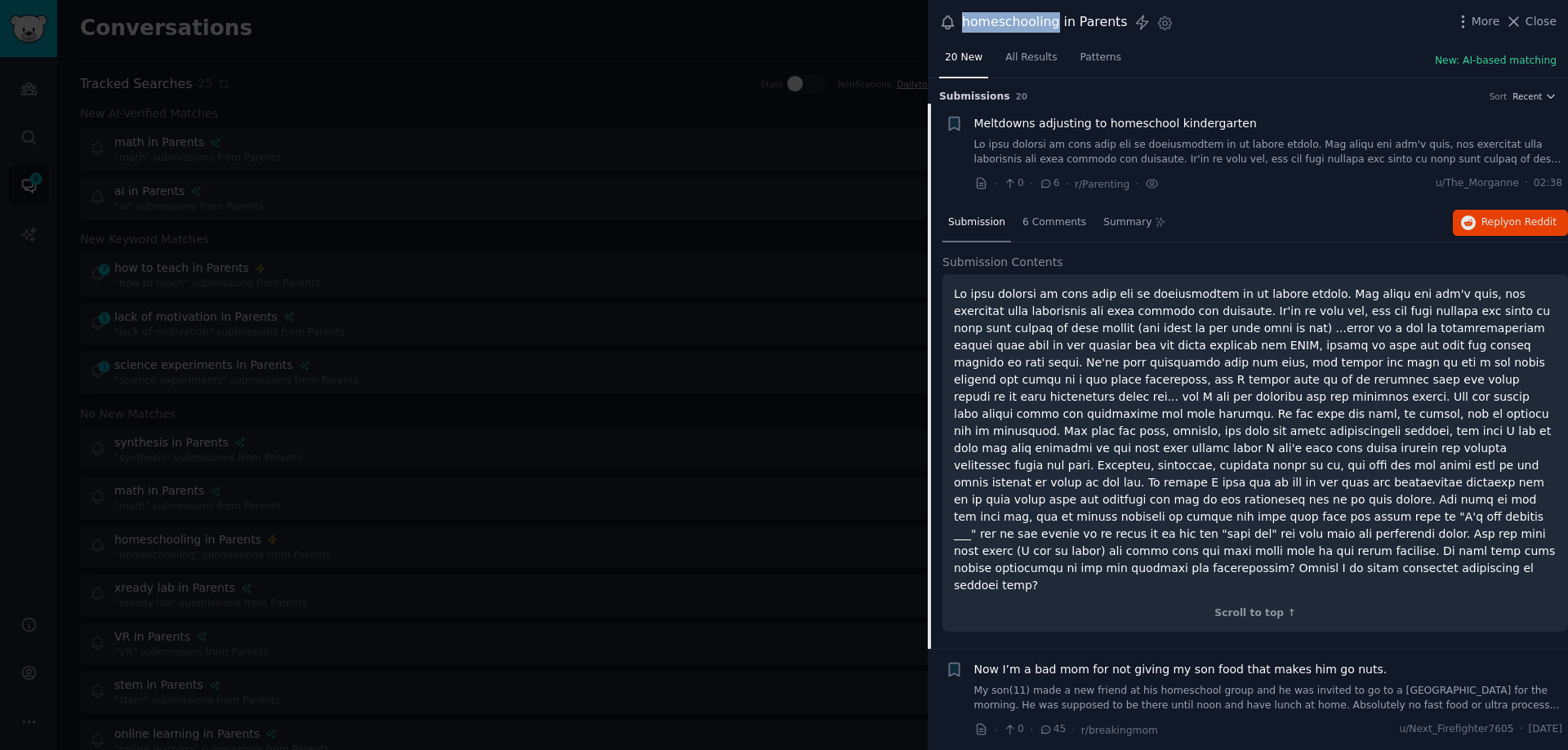
scroll to position [27, 0]
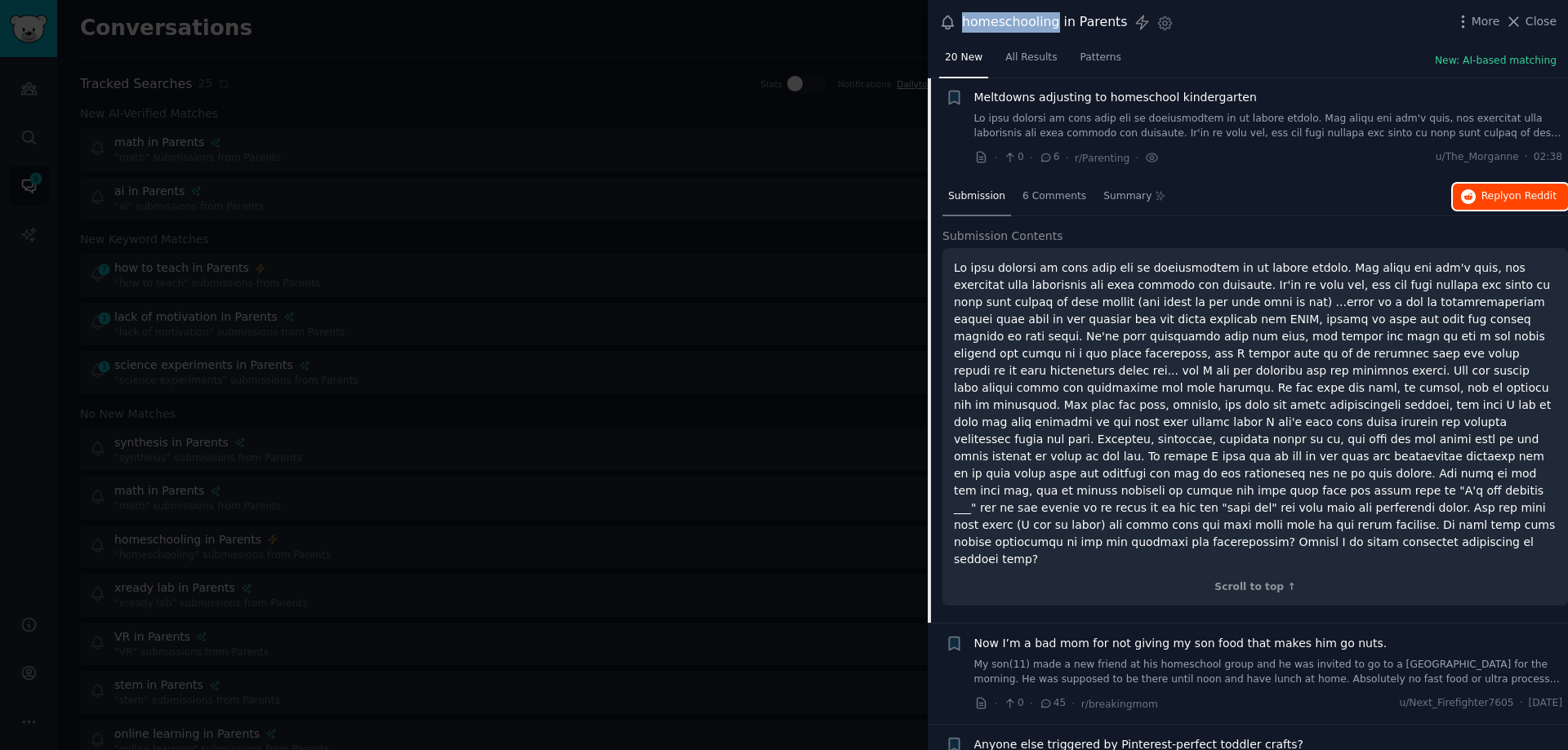
click at [1485, 192] on span "Reply on Reddit" at bounding box center [1519, 196] width 75 height 15
click at [1236, 623] on li "+ Now I’m a bad mom for not giving my son food that makes him go nuts. · 0 · 45…" at bounding box center [1248, 673] width 640 height 100
click at [1219, 635] on div "Now I’m a bad mom for not giving my son food that makes him go nuts." at bounding box center [1269, 661] width 589 height 51
click at [1069, 635] on span "Now I’m a bad mom for not giving my son food that makes him go nuts." at bounding box center [1180, 644] width 413 height 17
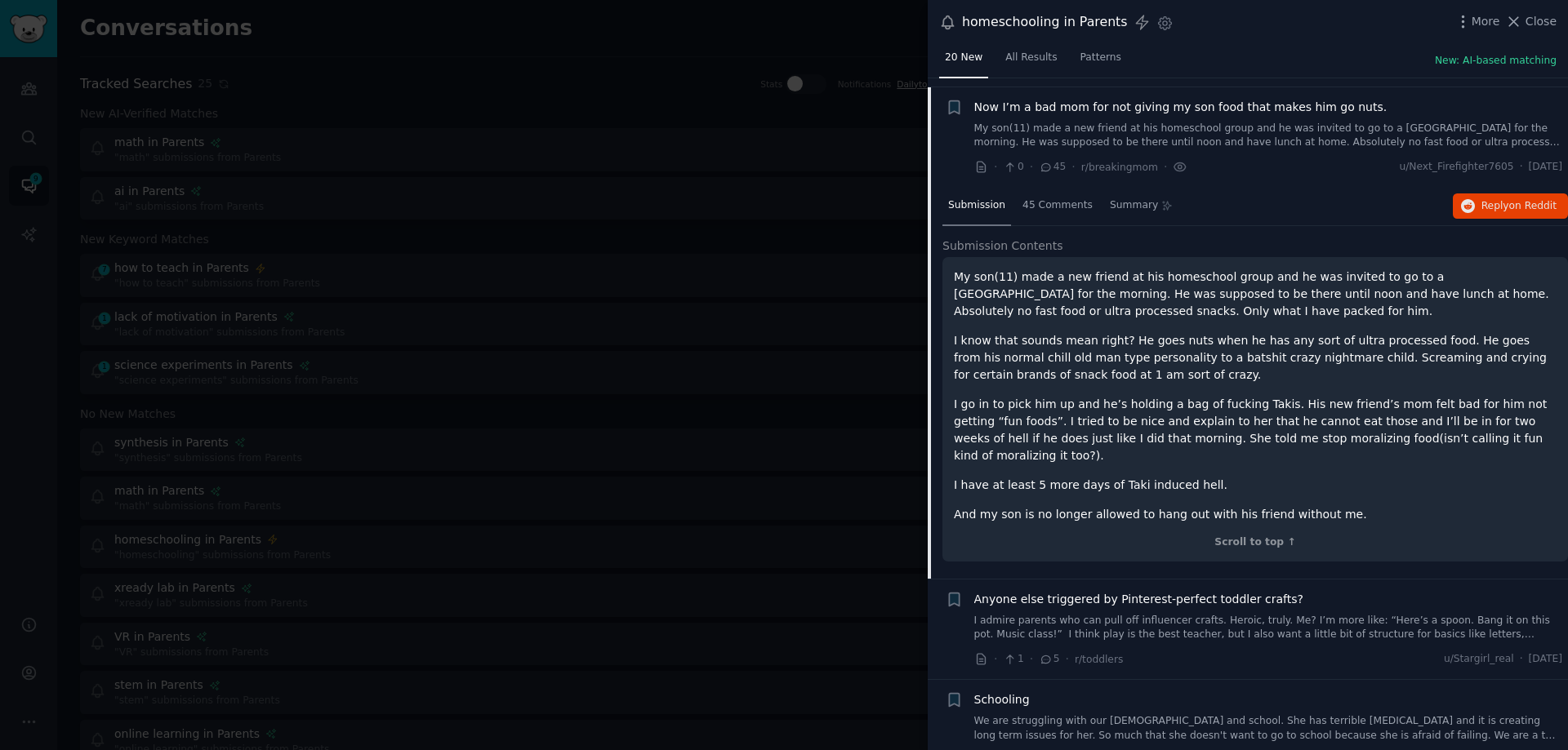
scroll to position [127, 0]
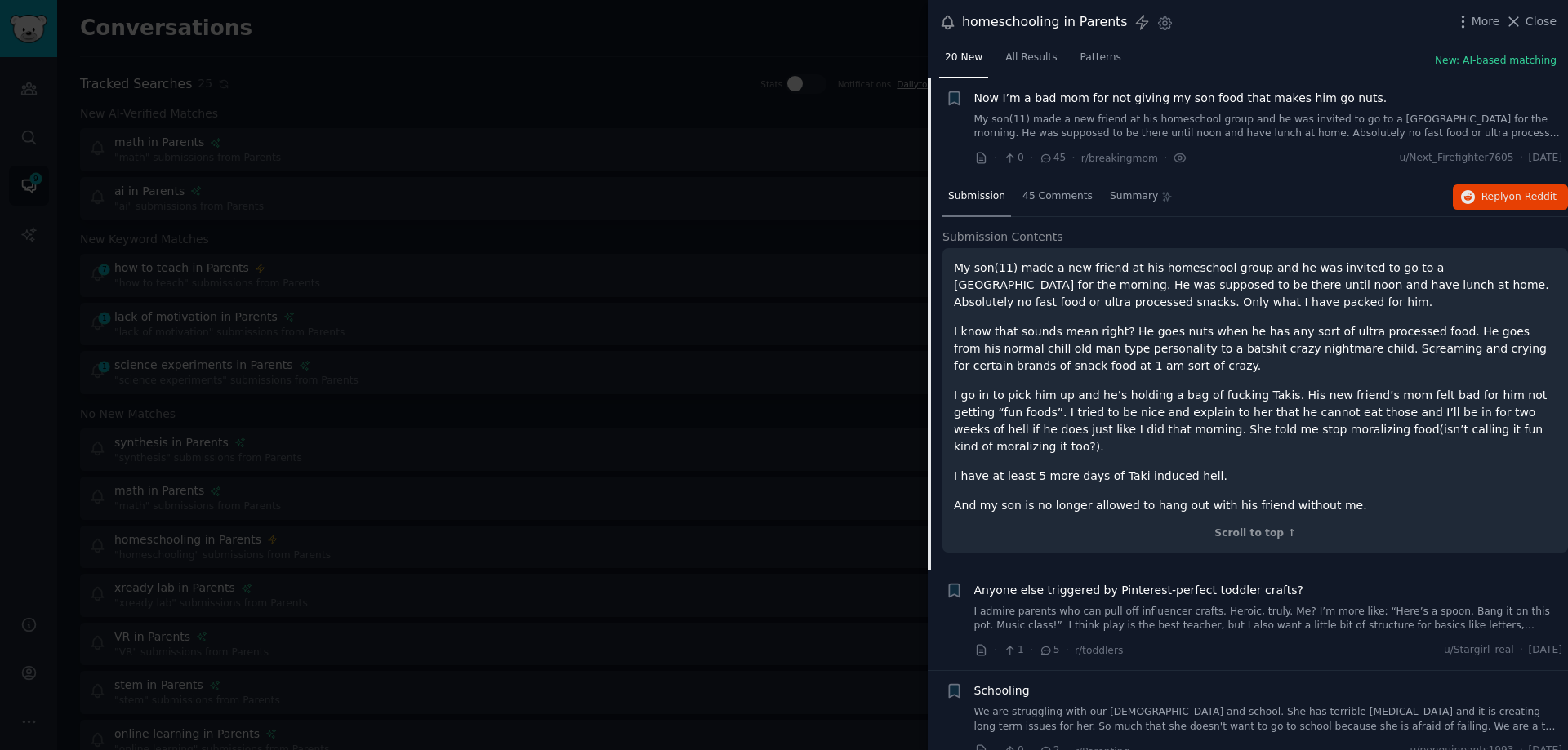
click at [1481, 328] on p "I know that sounds mean right? He goes nuts when he has any sort of ultra proce…" at bounding box center [1255, 349] width 603 height 51
click at [1499, 185] on button "Reply on Reddit" at bounding box center [1510, 198] width 115 height 27
